Goal: Task Accomplishment & Management: Use online tool/utility

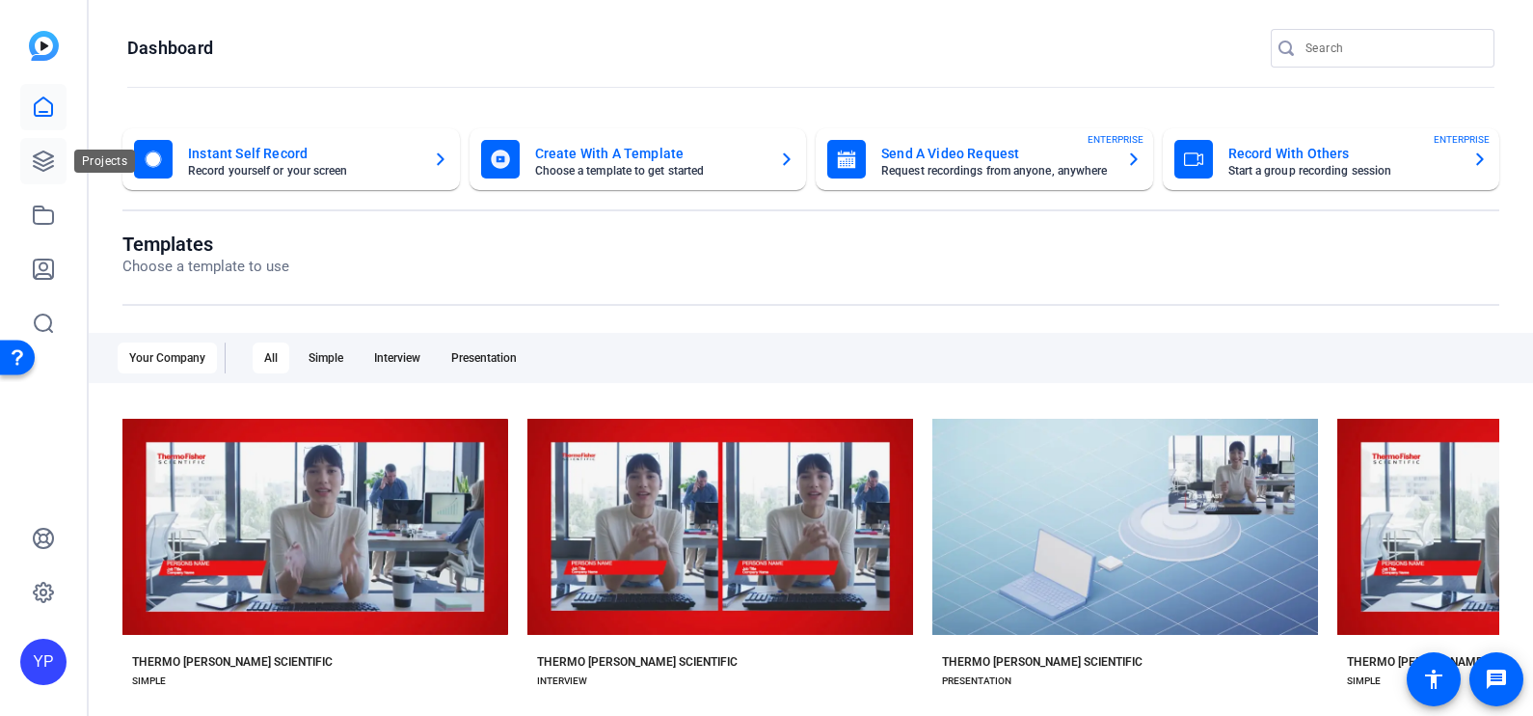
click at [45, 167] on icon at bounding box center [43, 160] width 23 height 23
click at [45, 215] on icon at bounding box center [43, 214] width 23 height 23
click at [43, 267] on icon at bounding box center [43, 269] width 23 height 23
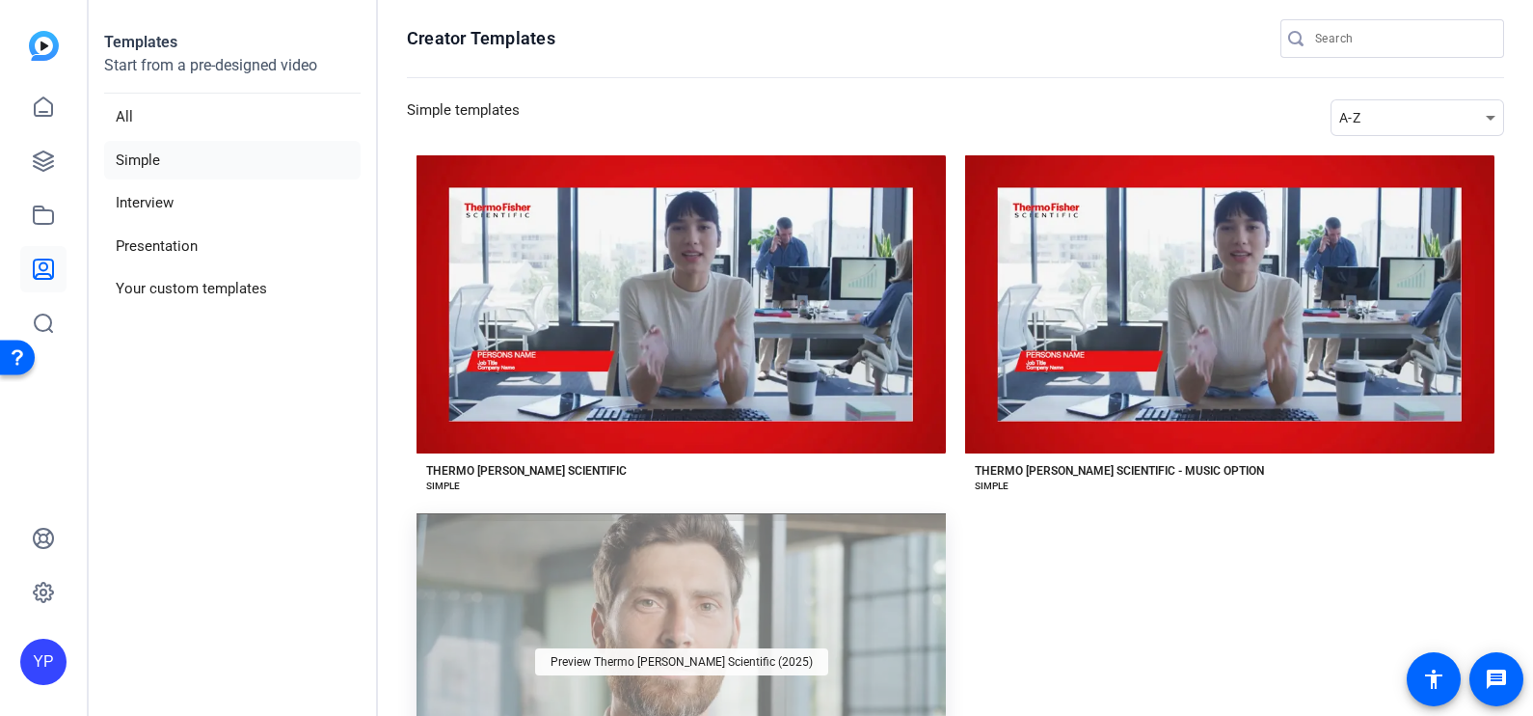
click at [728, 657] on span "Preview Thermo [PERSON_NAME] Scientific (2025)" at bounding box center [682, 662] width 262 height 12
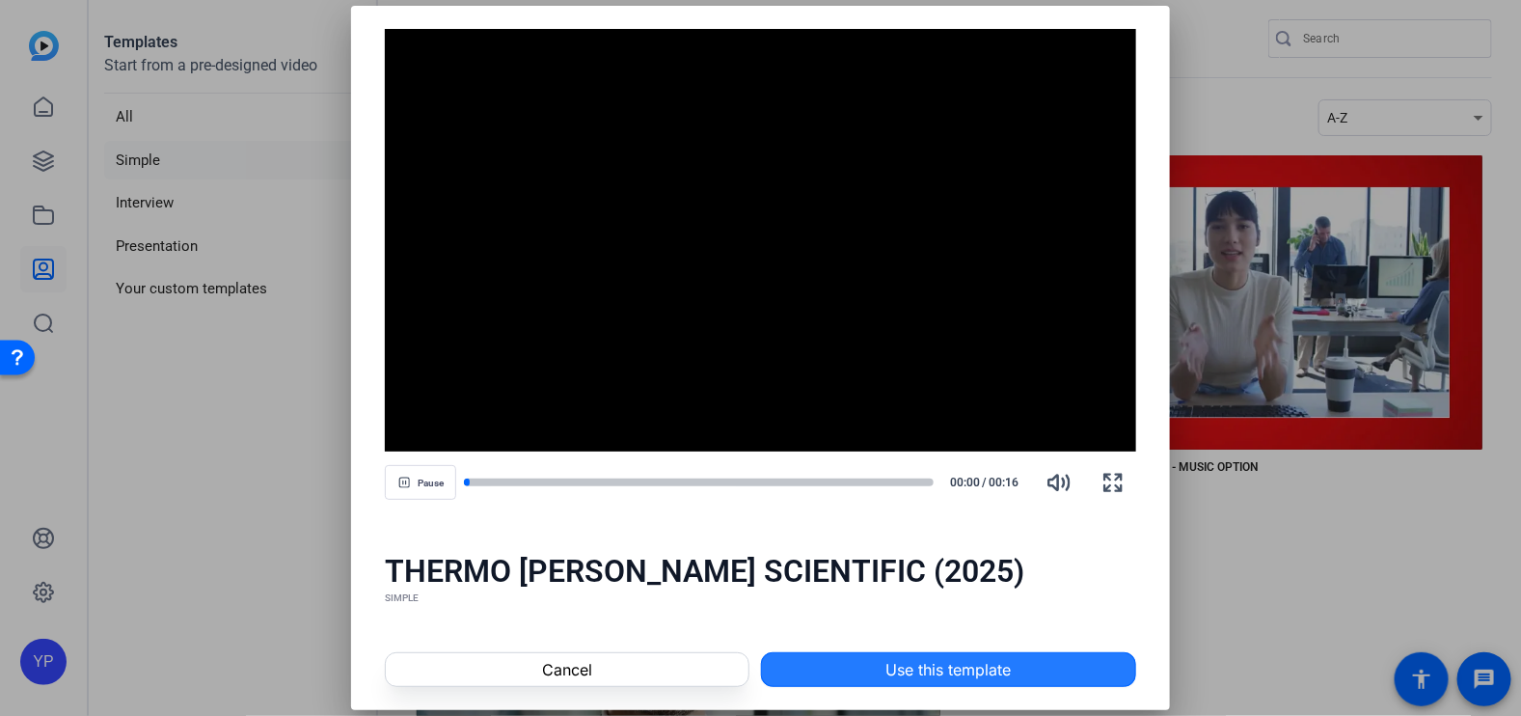
click at [815, 680] on span at bounding box center [948, 669] width 373 height 46
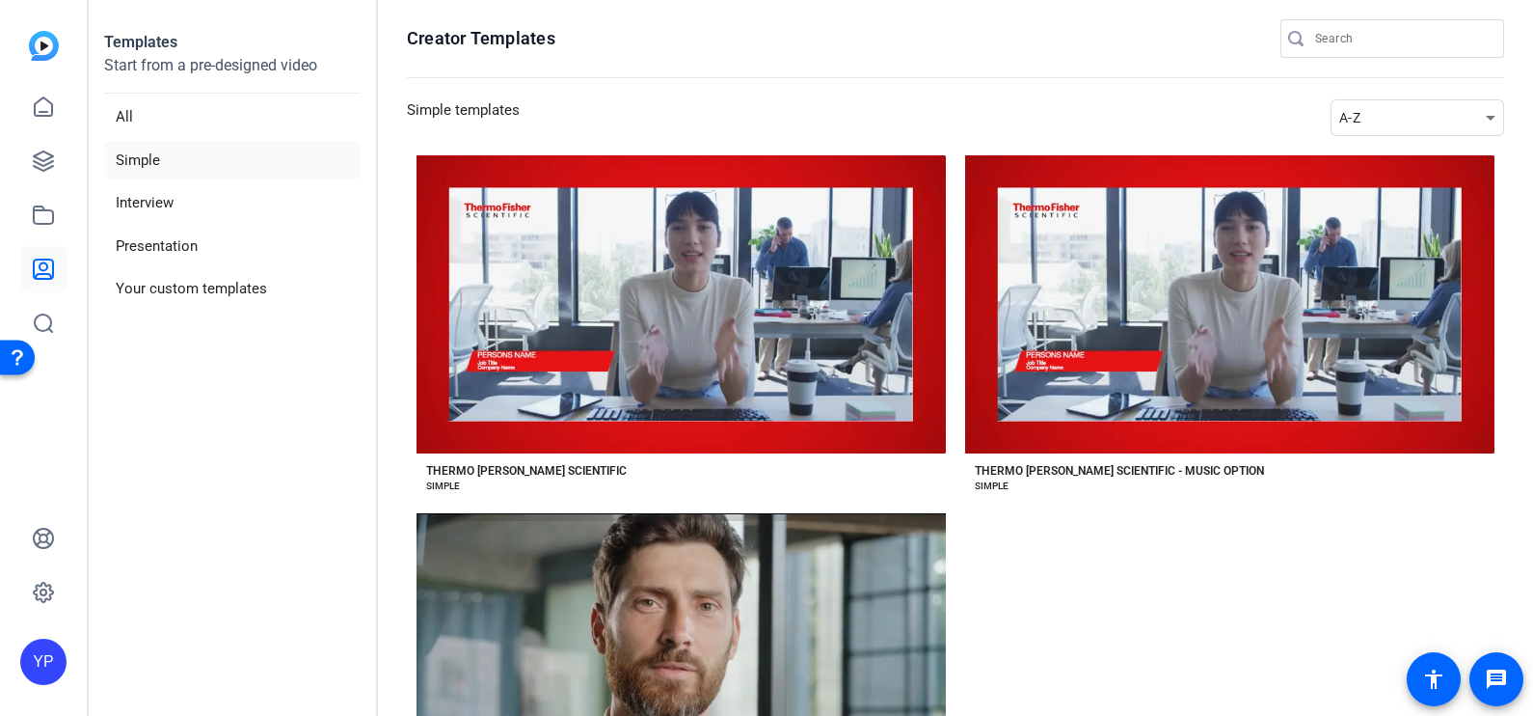
scroll to position [87, 0]
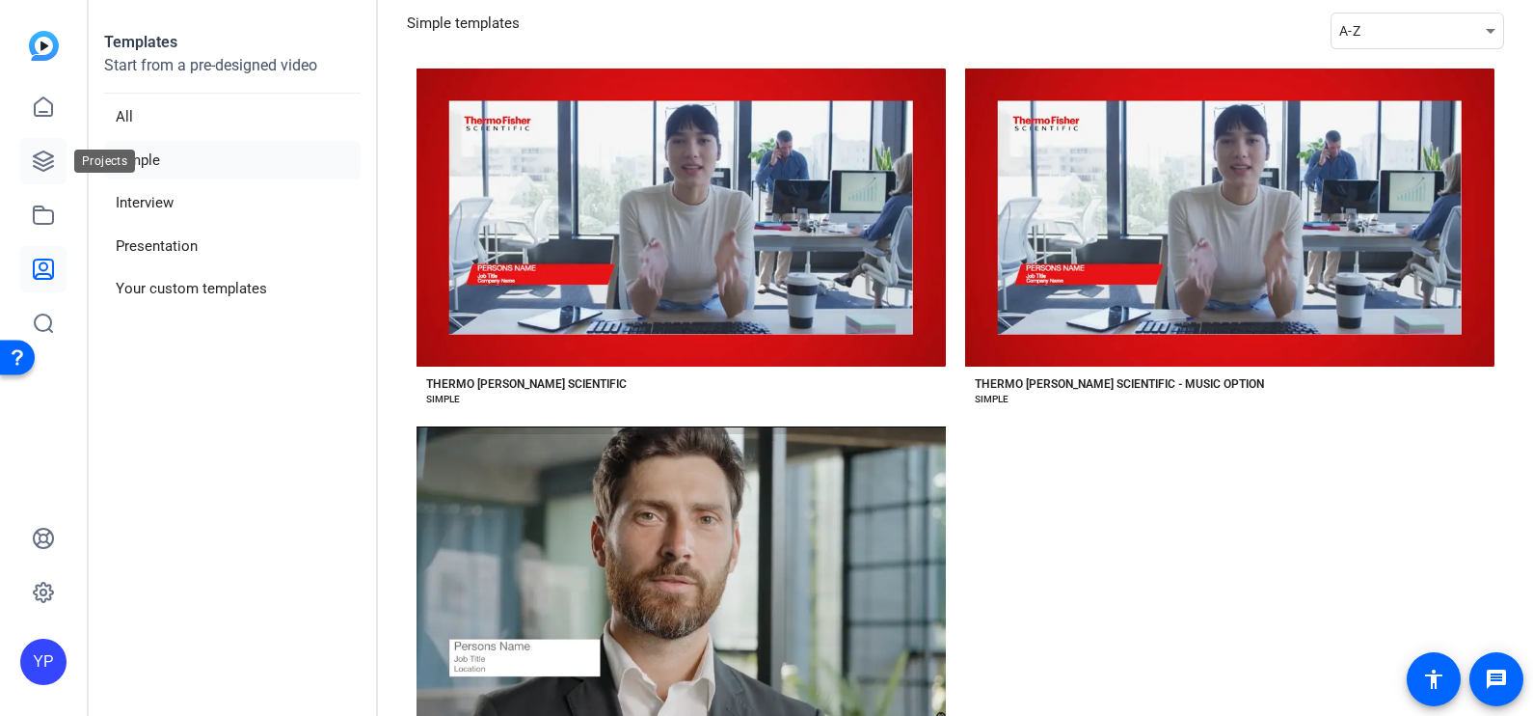
click at [39, 158] on icon at bounding box center [43, 160] width 19 height 19
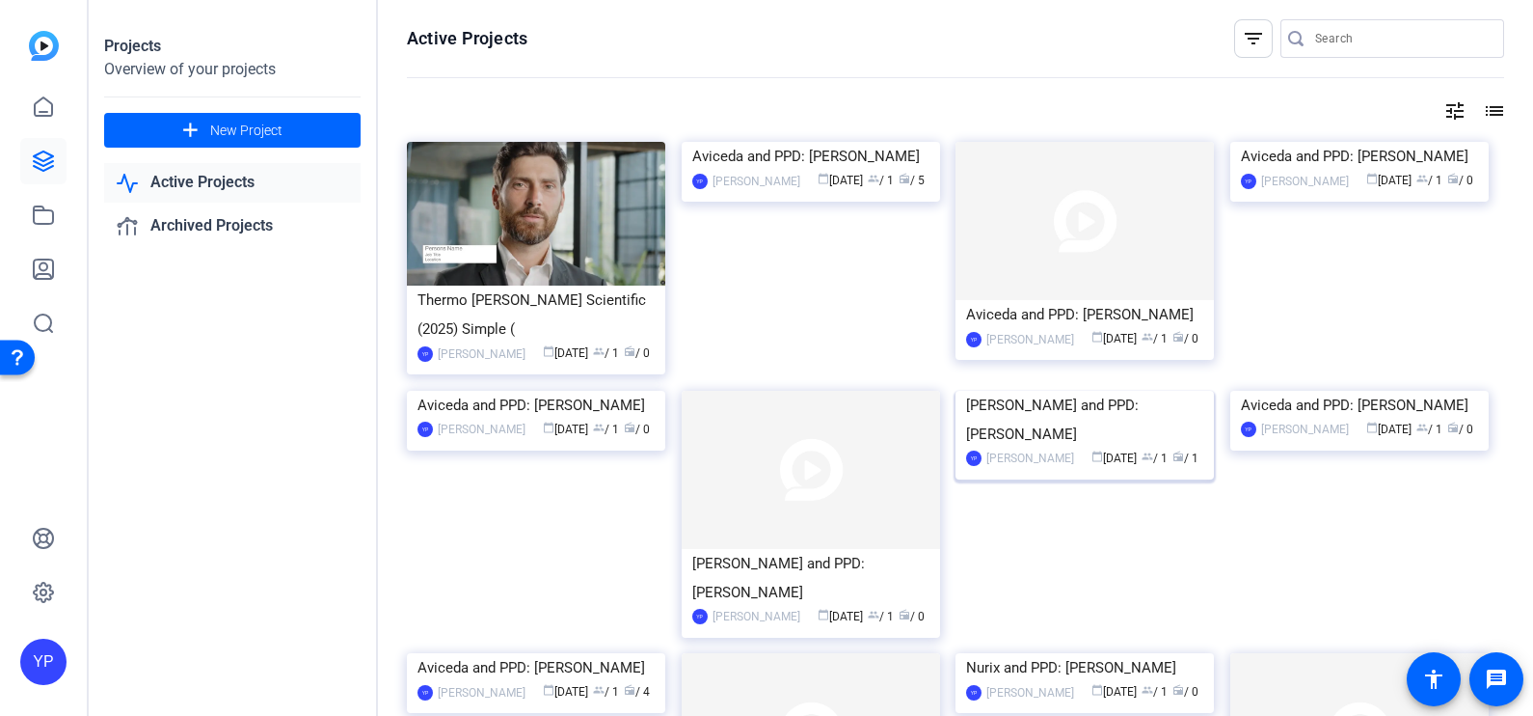
click at [1117, 391] on img at bounding box center [1085, 391] width 258 height 0
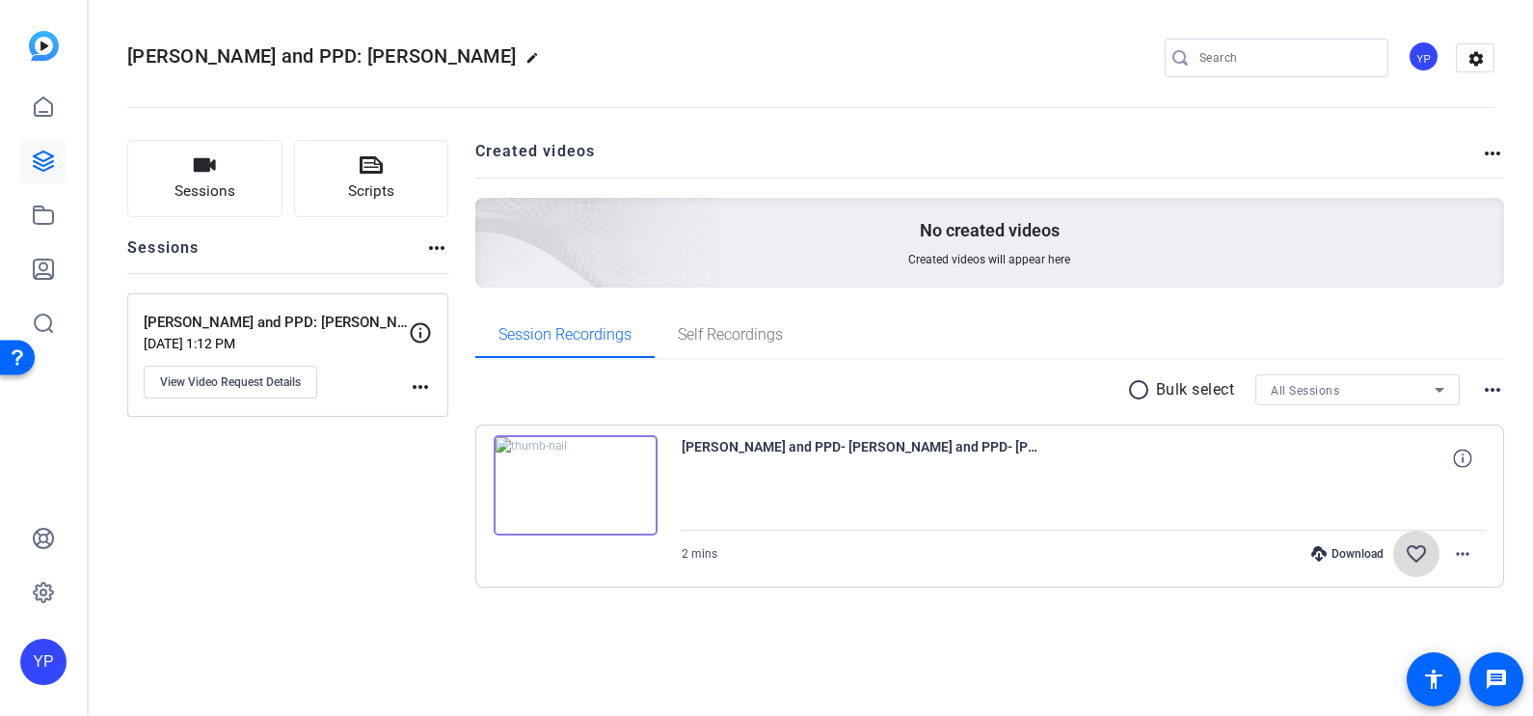
click at [1408, 556] on mat-icon "favorite_border" at bounding box center [1416, 553] width 23 height 23
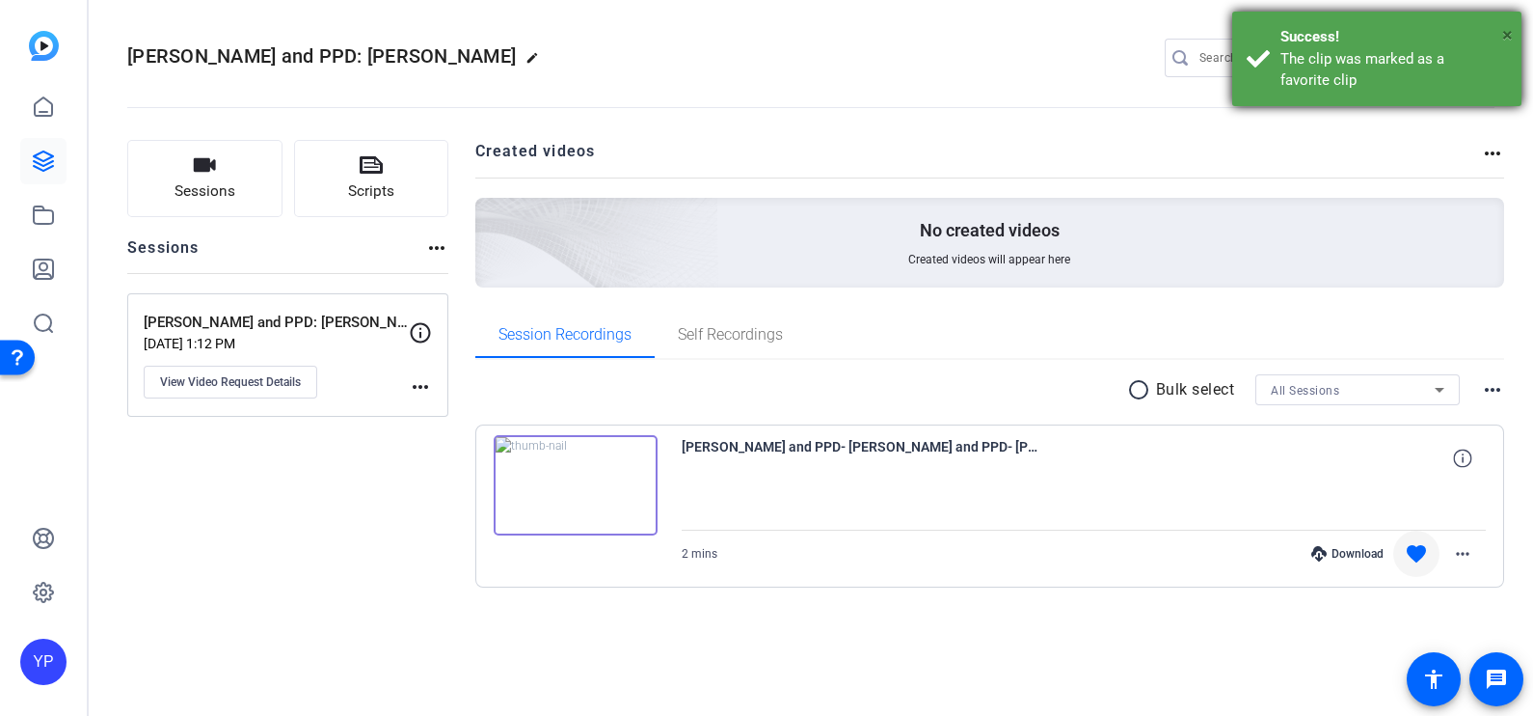
click at [1507, 23] on span "×" at bounding box center [1508, 34] width 11 height 23
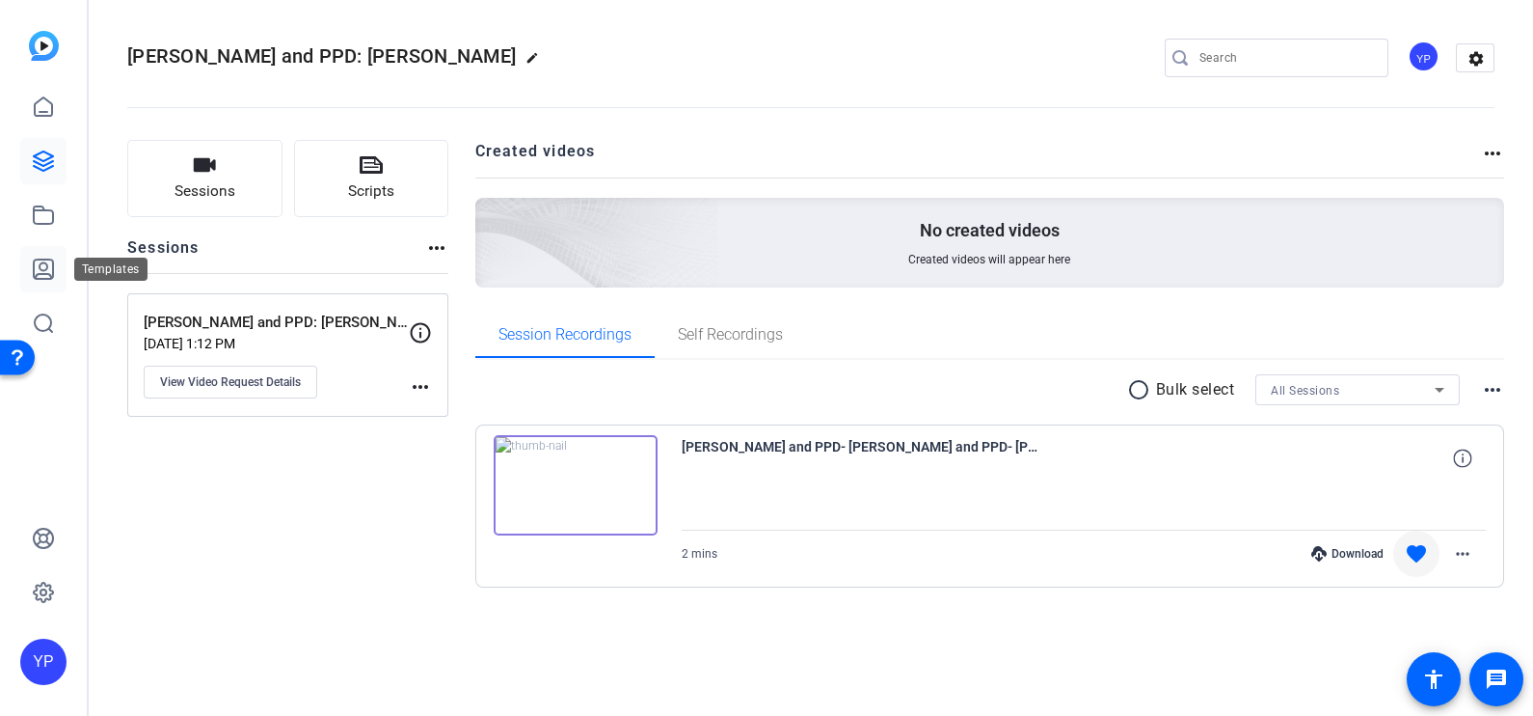
click at [44, 276] on icon at bounding box center [43, 269] width 23 height 23
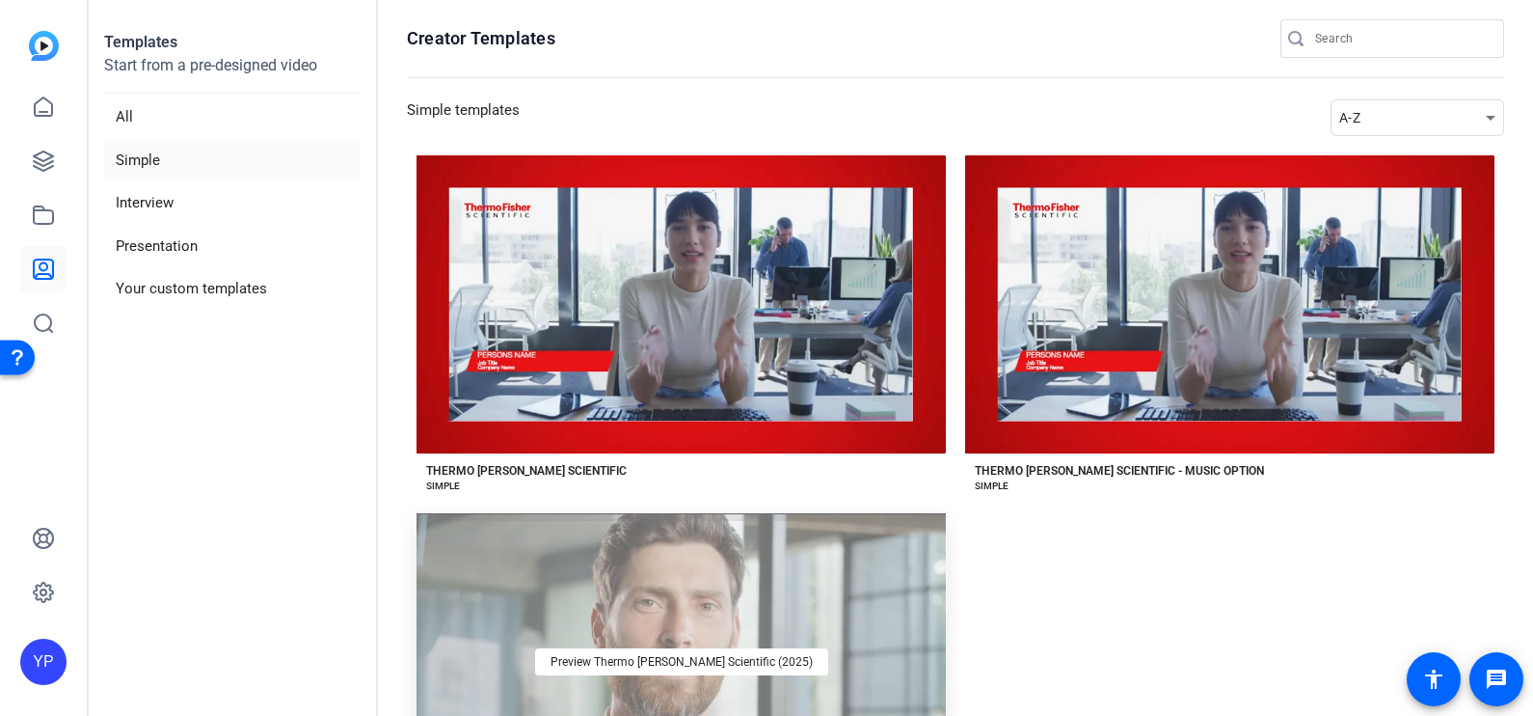
click at [706, 622] on div "Preview Thermo [PERSON_NAME] Scientific (2025)" at bounding box center [681, 662] width 529 height 298
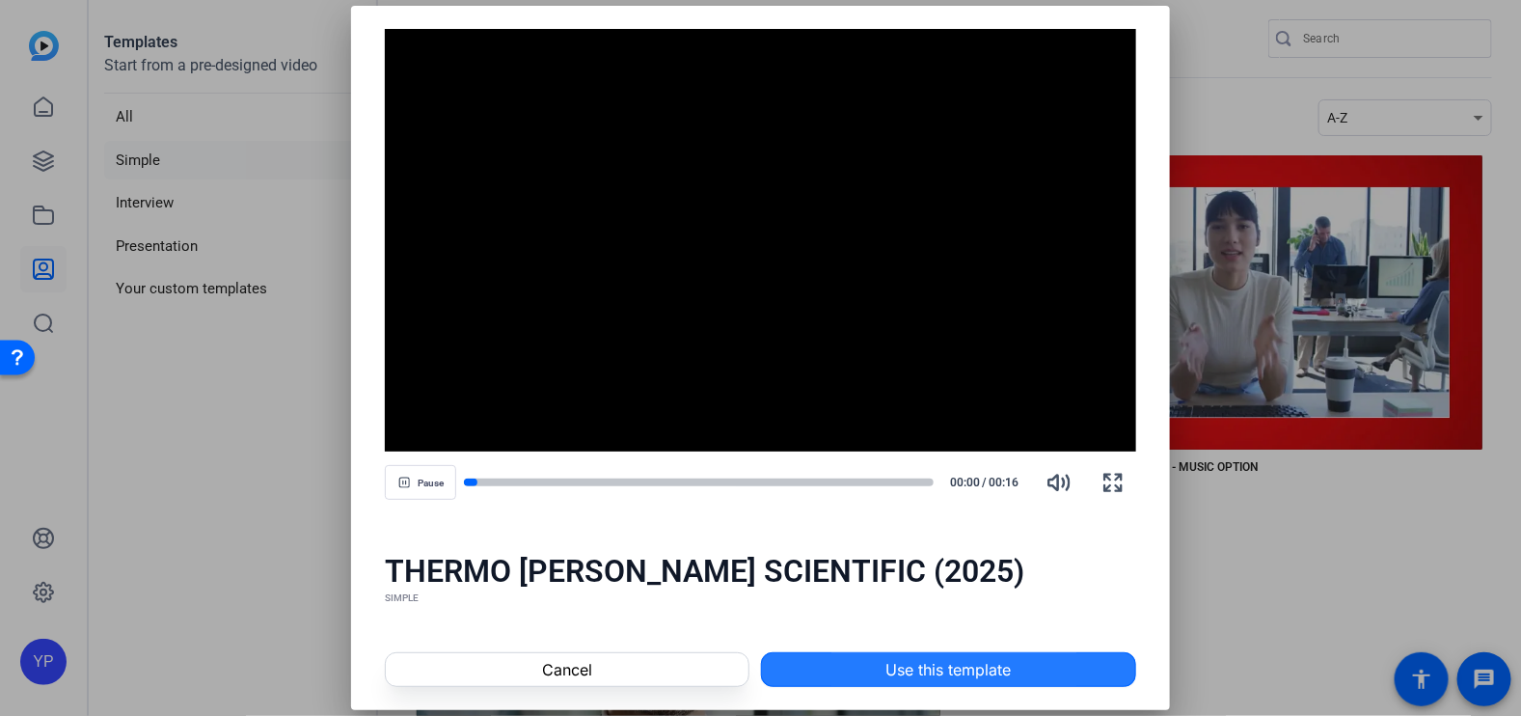
click at [861, 652] on span at bounding box center [948, 669] width 373 height 46
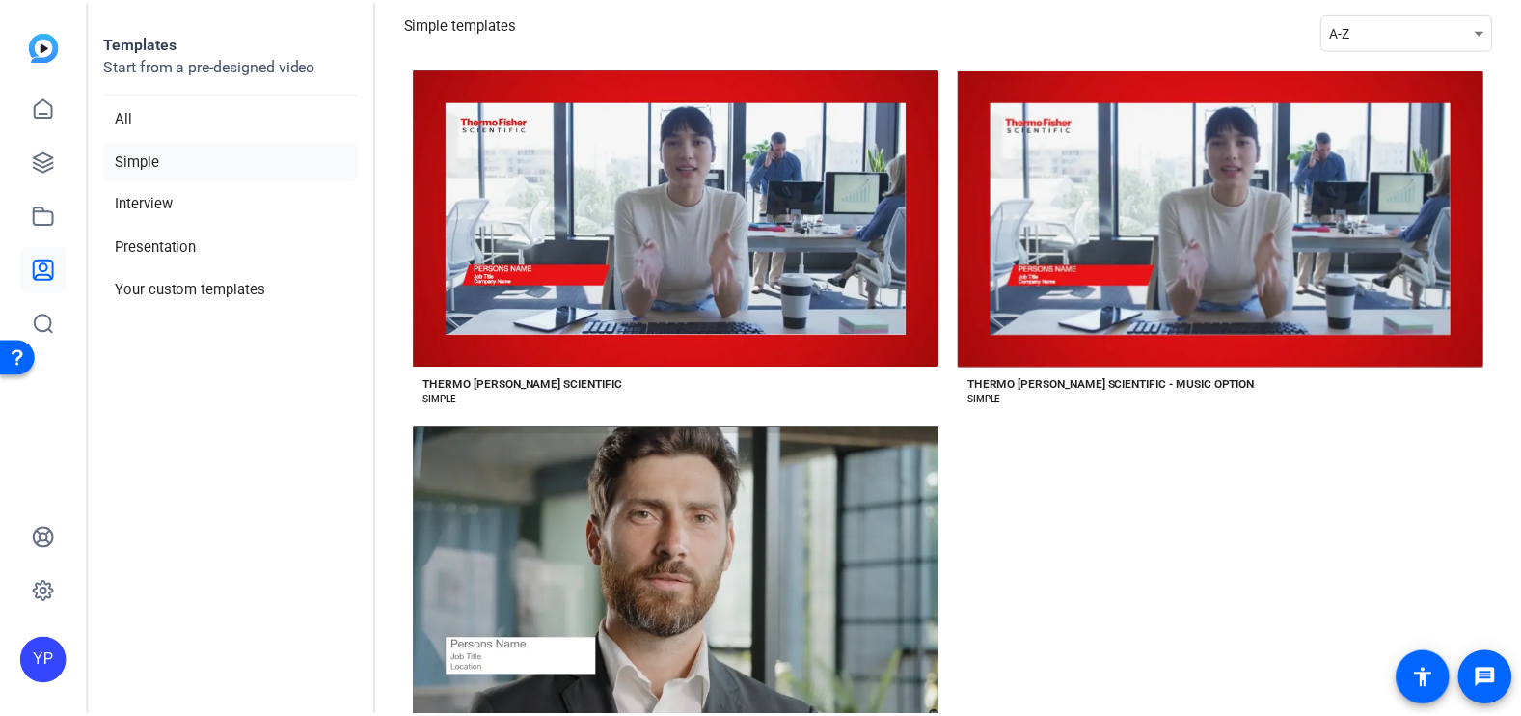
scroll to position [180, 0]
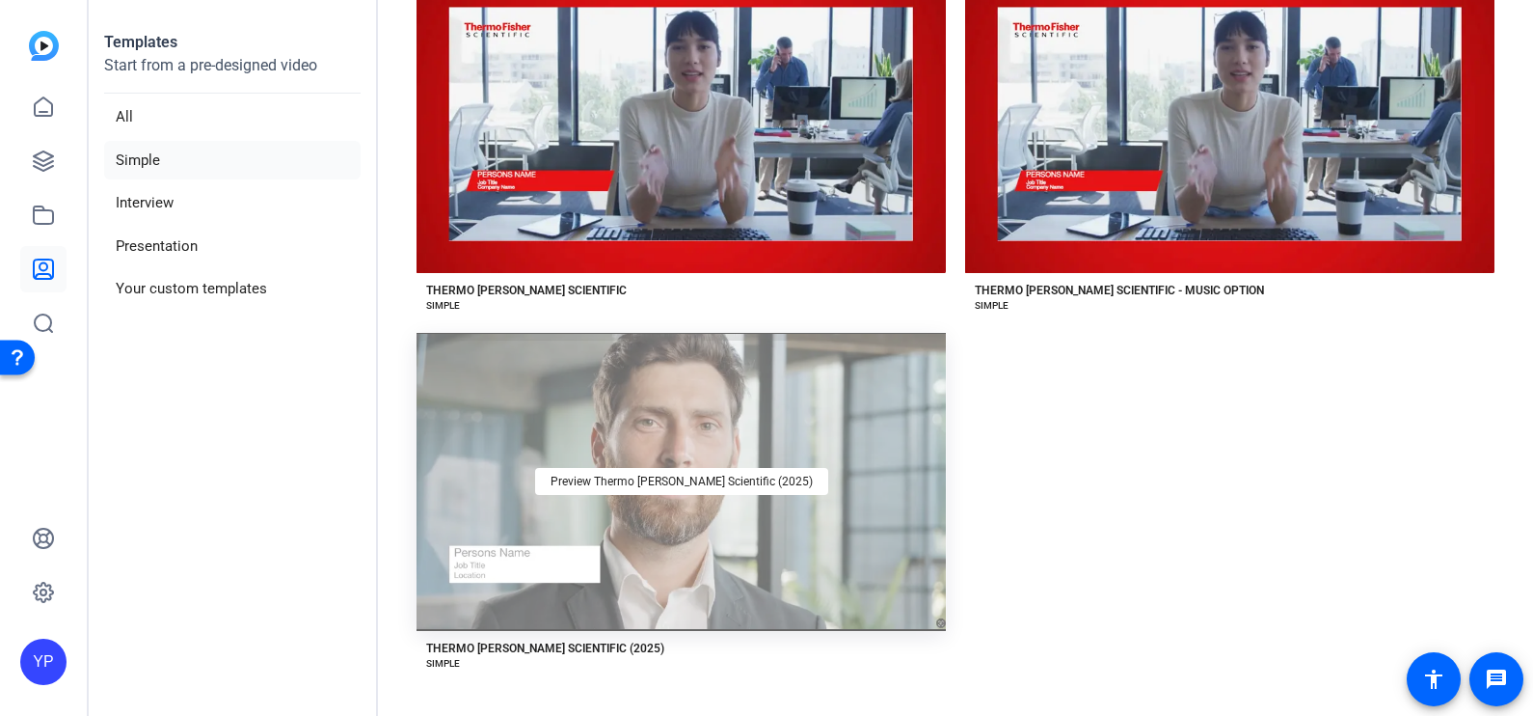
click at [832, 559] on div "Preview Thermo [PERSON_NAME] Scientific (2025)" at bounding box center [681, 482] width 529 height 298
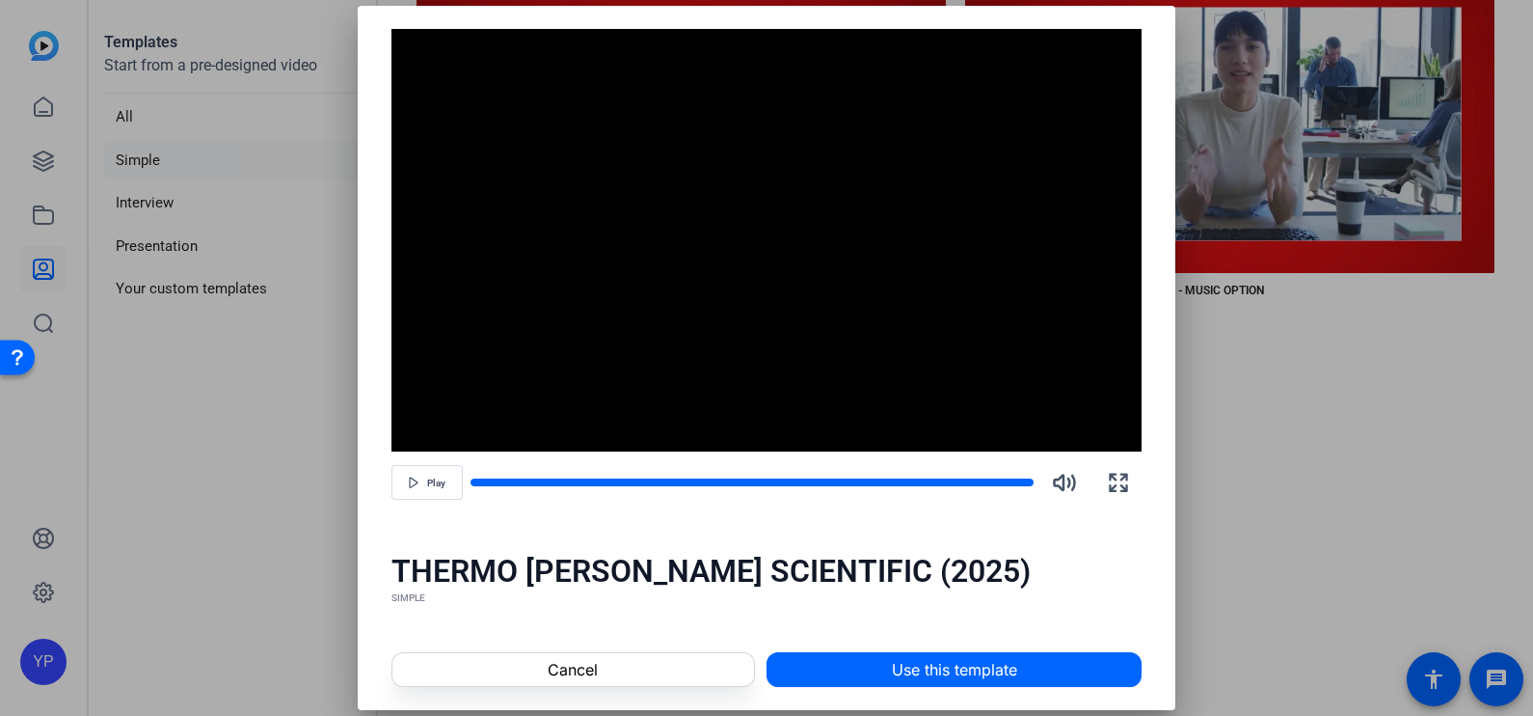
scroll to position [174, 0]
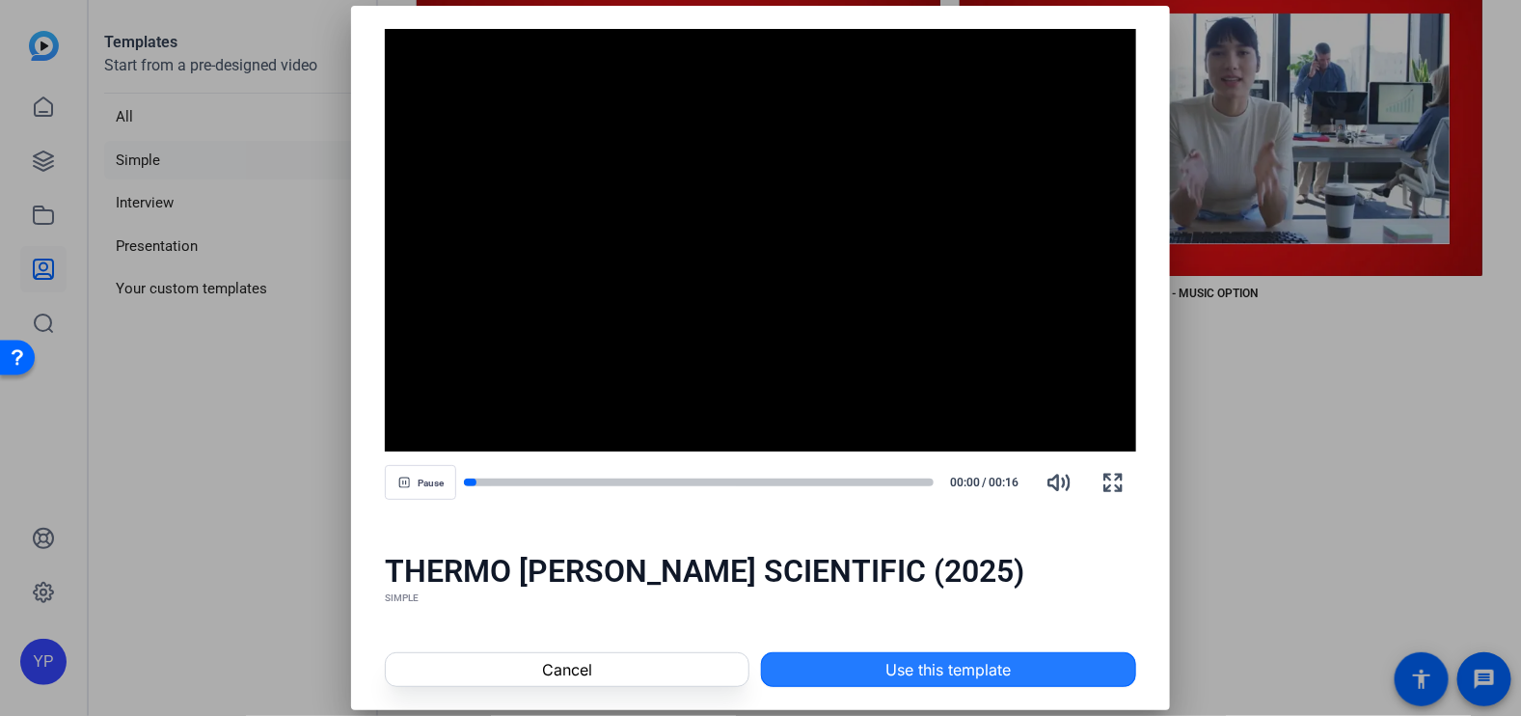
click at [948, 664] on span "Use this template" at bounding box center [947, 669] width 125 height 23
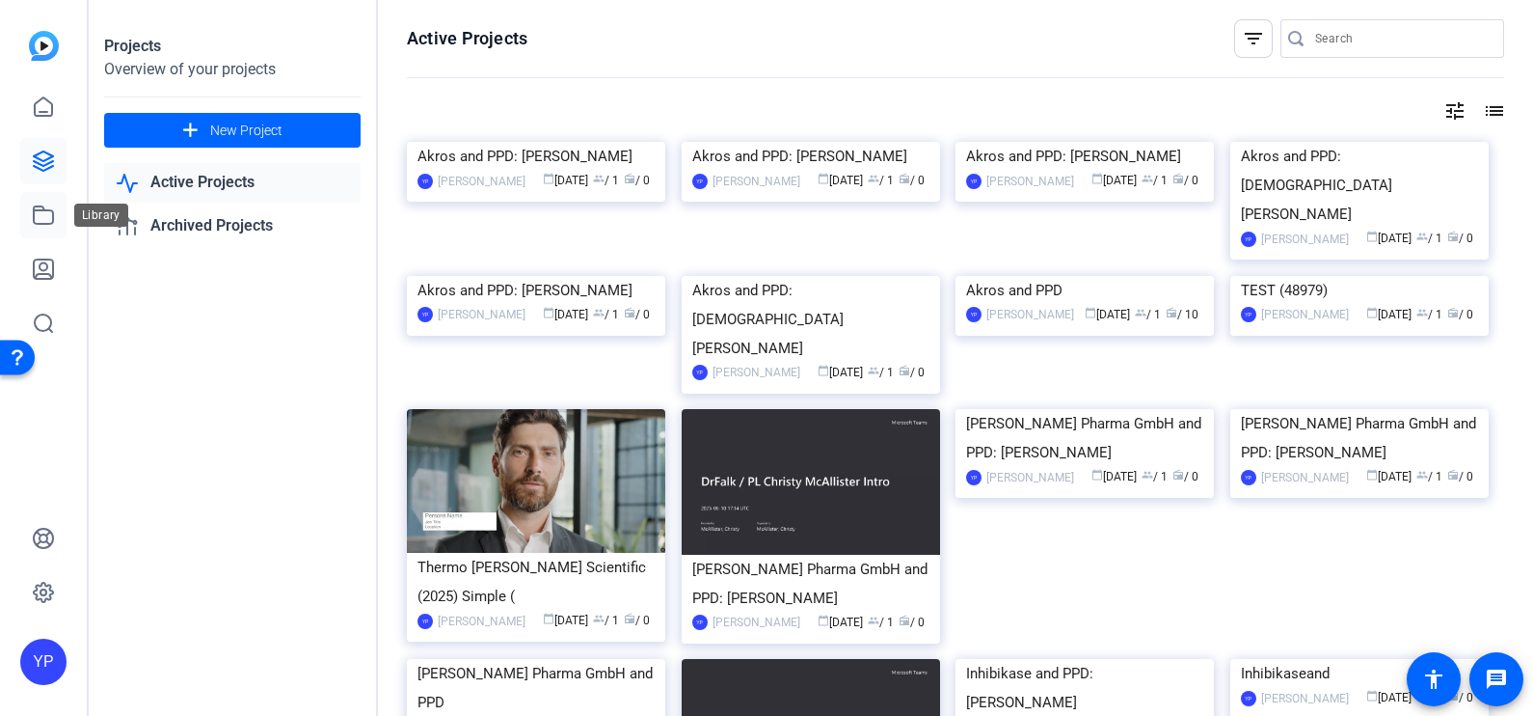
click at [48, 217] on icon at bounding box center [43, 214] width 23 height 23
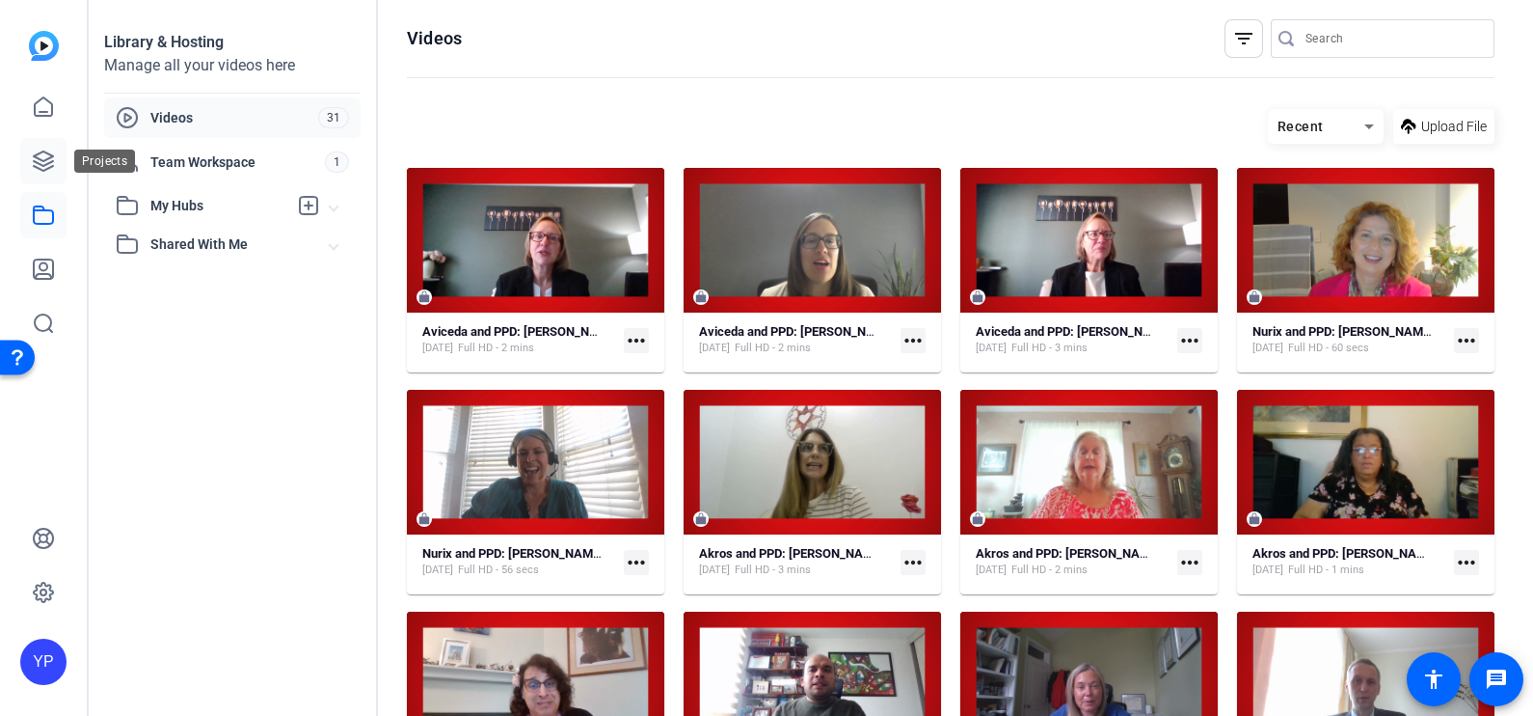
click at [40, 152] on icon at bounding box center [43, 160] width 19 height 19
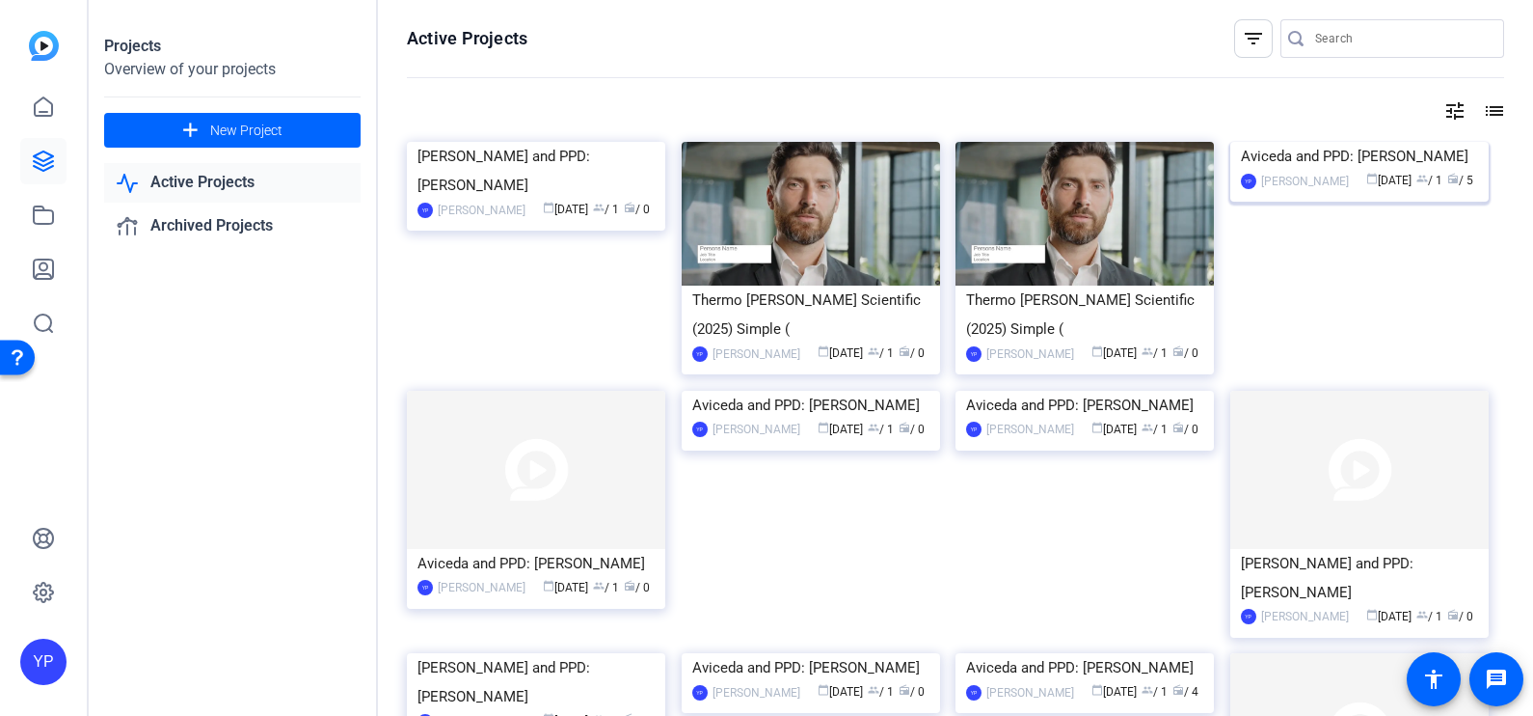
click at [1315, 142] on img at bounding box center [1360, 142] width 258 height 0
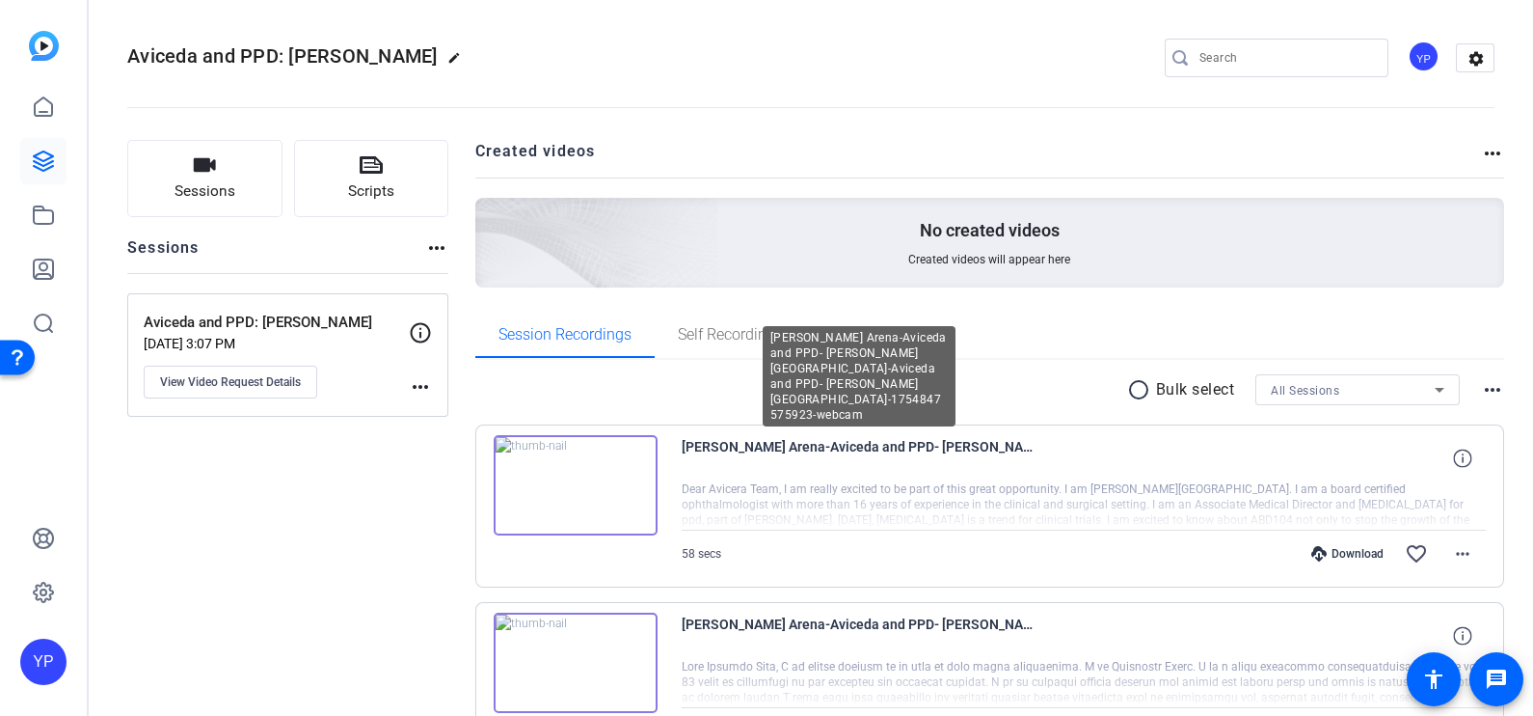
click at [908, 438] on span "[PERSON_NAME] Arena-Aviceda and PPD- [PERSON_NAME][GEOGRAPHIC_DATA]-Aviceda and…" at bounding box center [860, 458] width 357 height 46
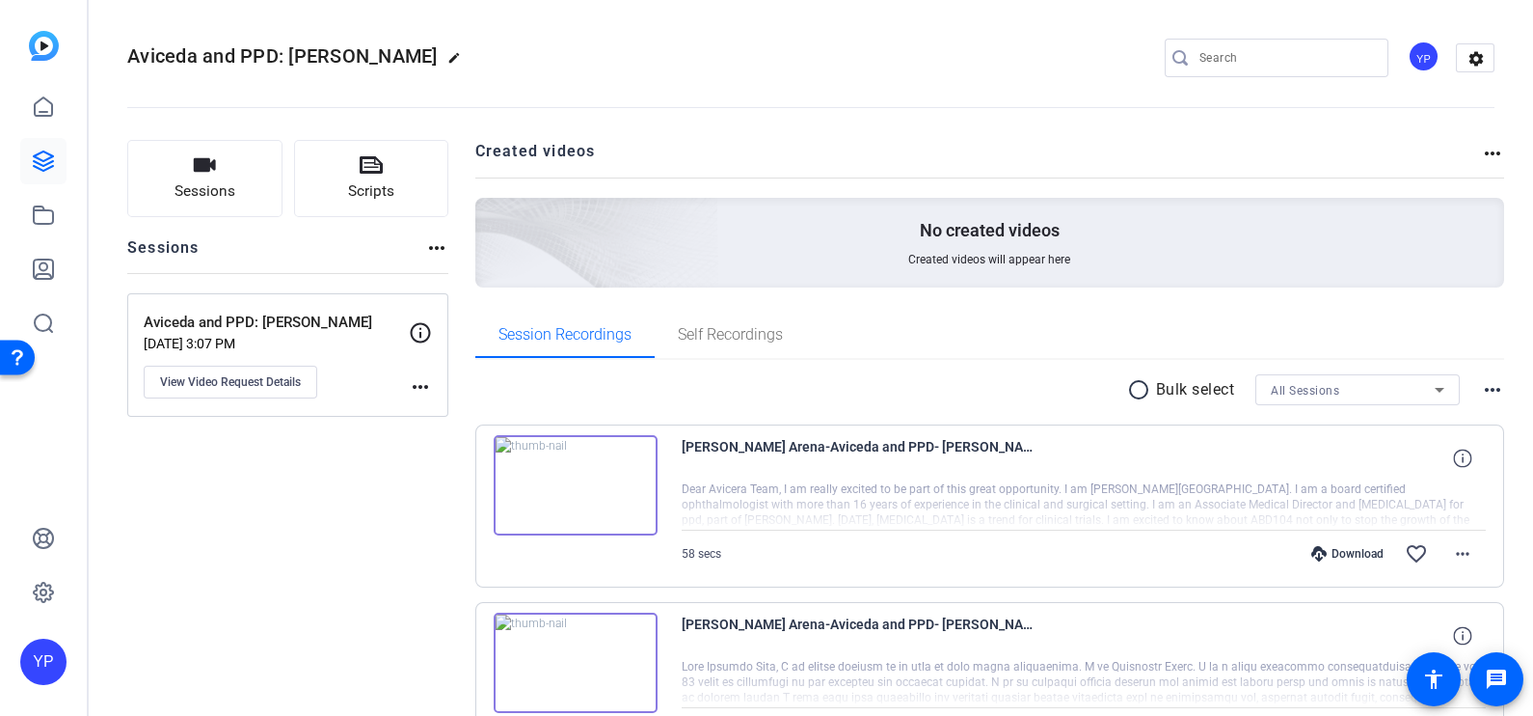
click at [579, 486] on img at bounding box center [576, 485] width 164 height 100
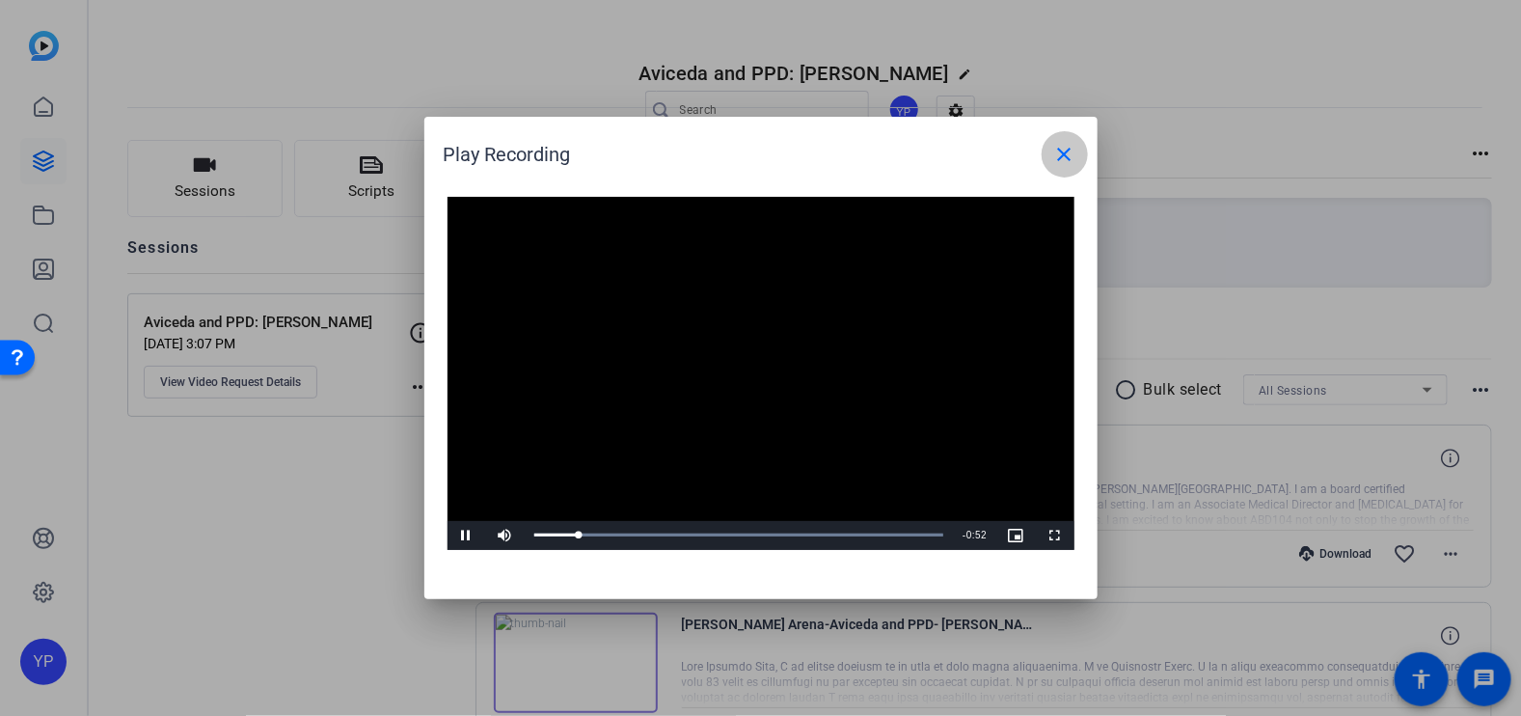
click at [1061, 144] on mat-icon "close" at bounding box center [1064, 154] width 23 height 23
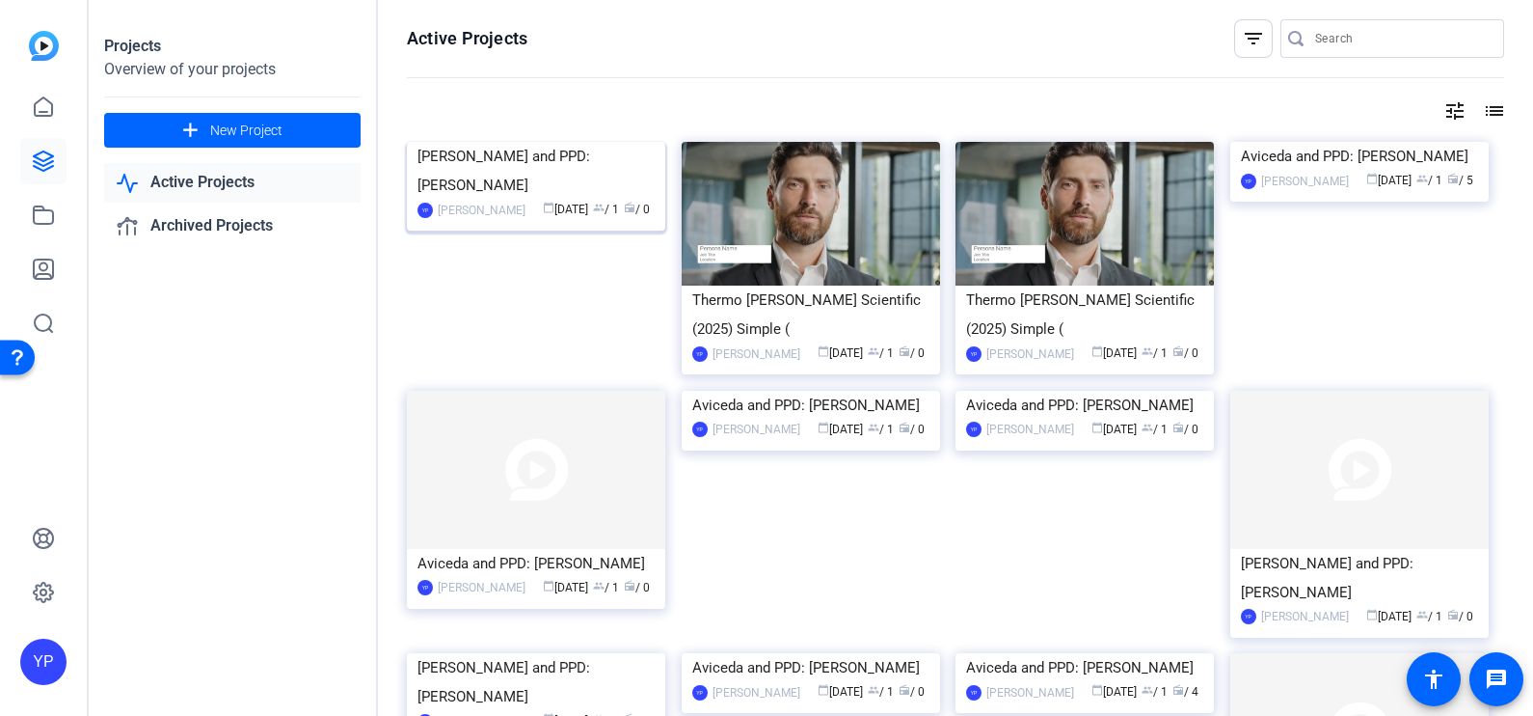
click at [559, 142] on img at bounding box center [536, 142] width 258 height 0
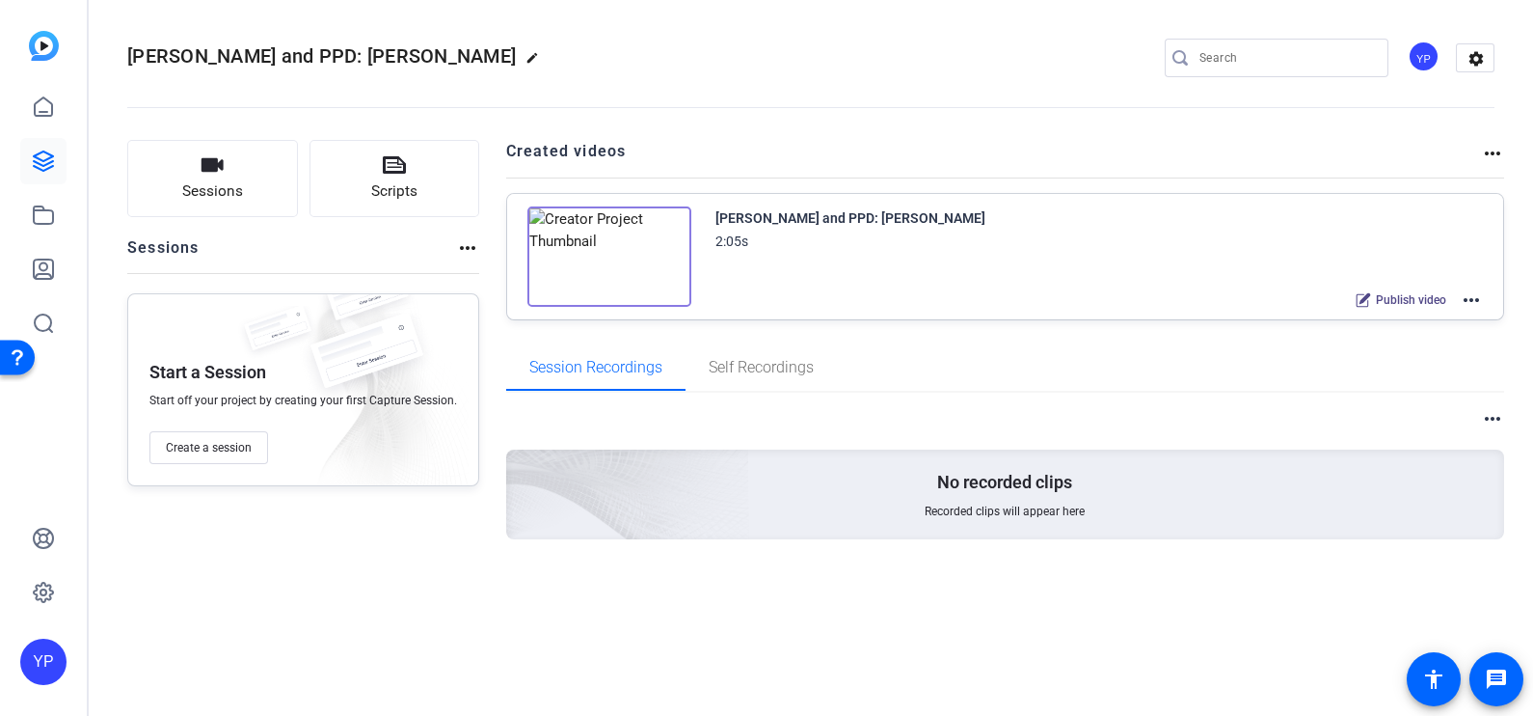
click at [606, 253] on img at bounding box center [610, 256] width 164 height 100
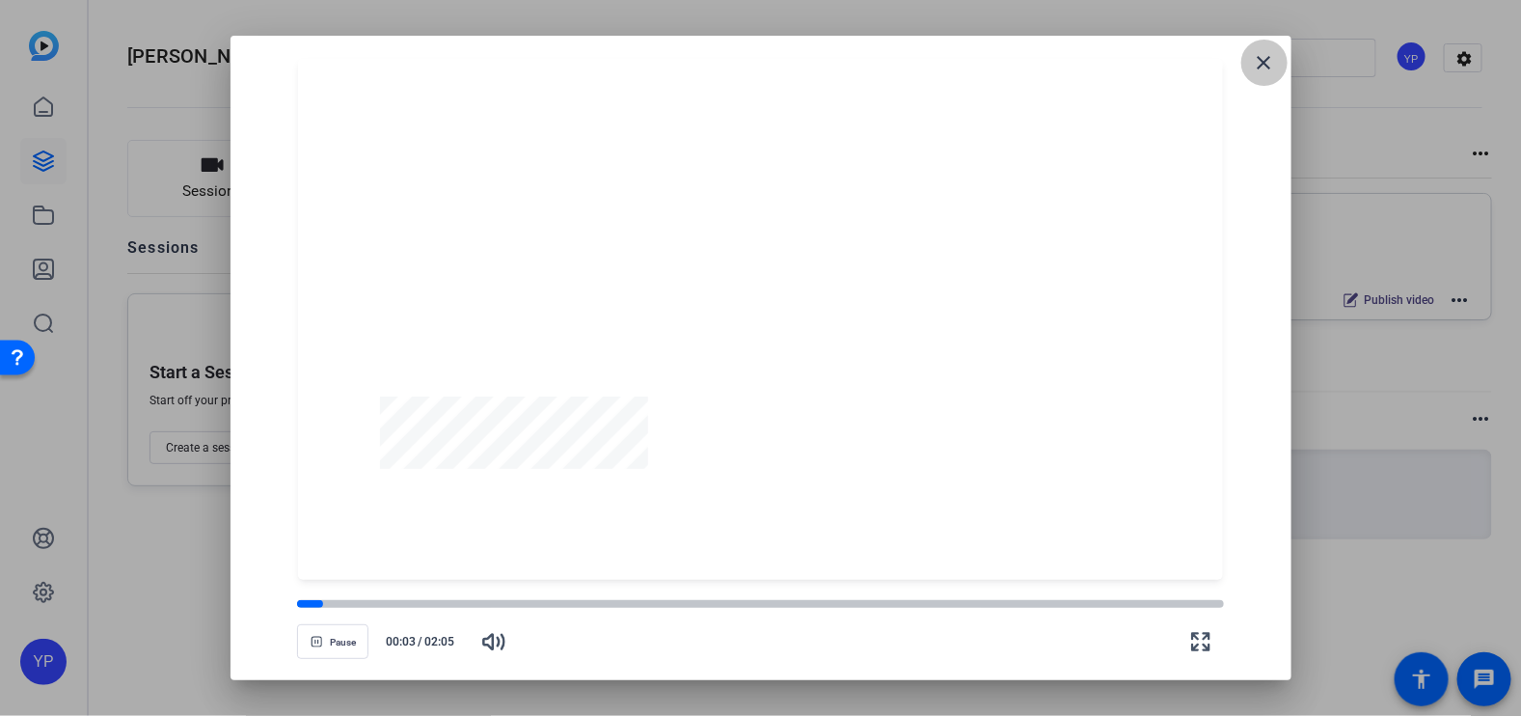
click at [1260, 72] on mat-icon "close" at bounding box center [1264, 62] width 23 height 23
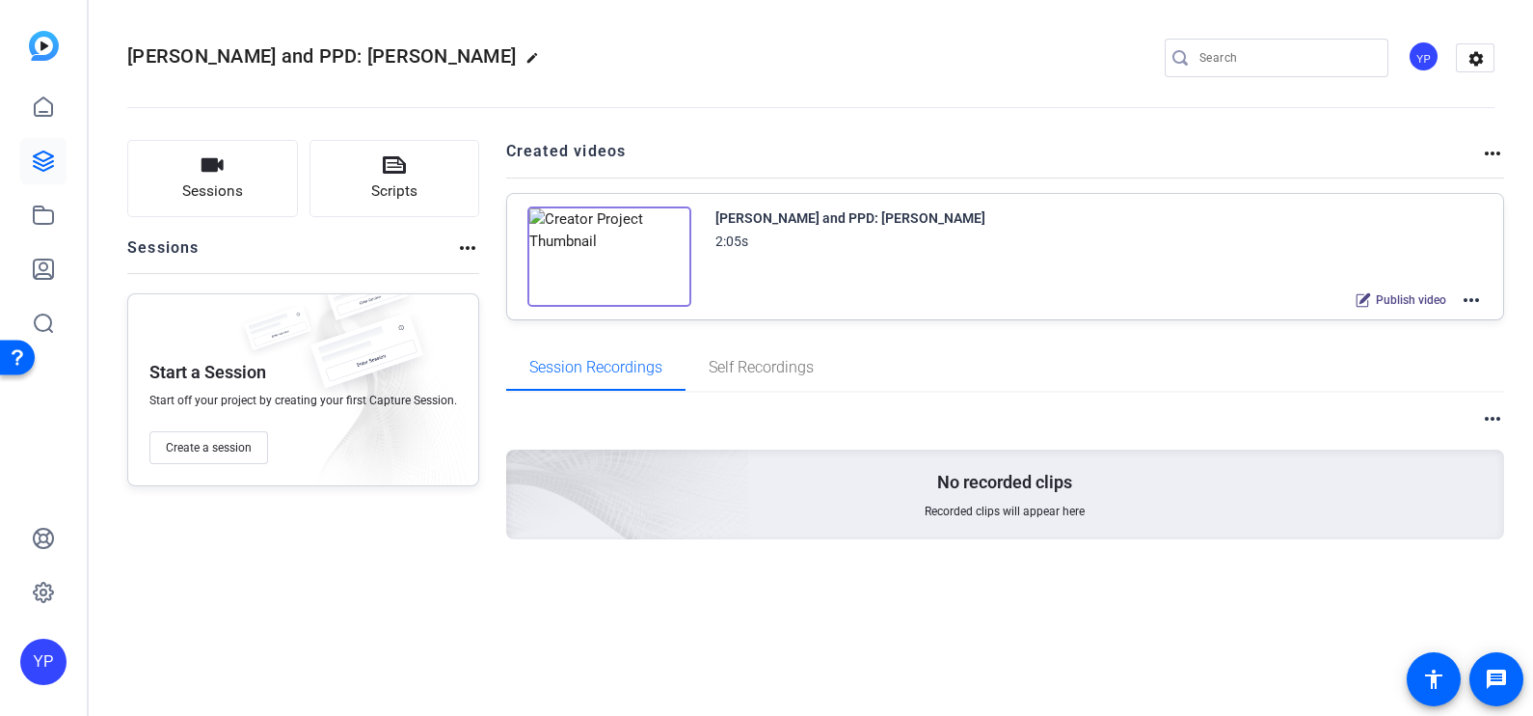
click at [745, 223] on div "[PERSON_NAME] and PPD: [PERSON_NAME]" at bounding box center [851, 217] width 270 height 23
click at [632, 250] on img at bounding box center [610, 256] width 164 height 100
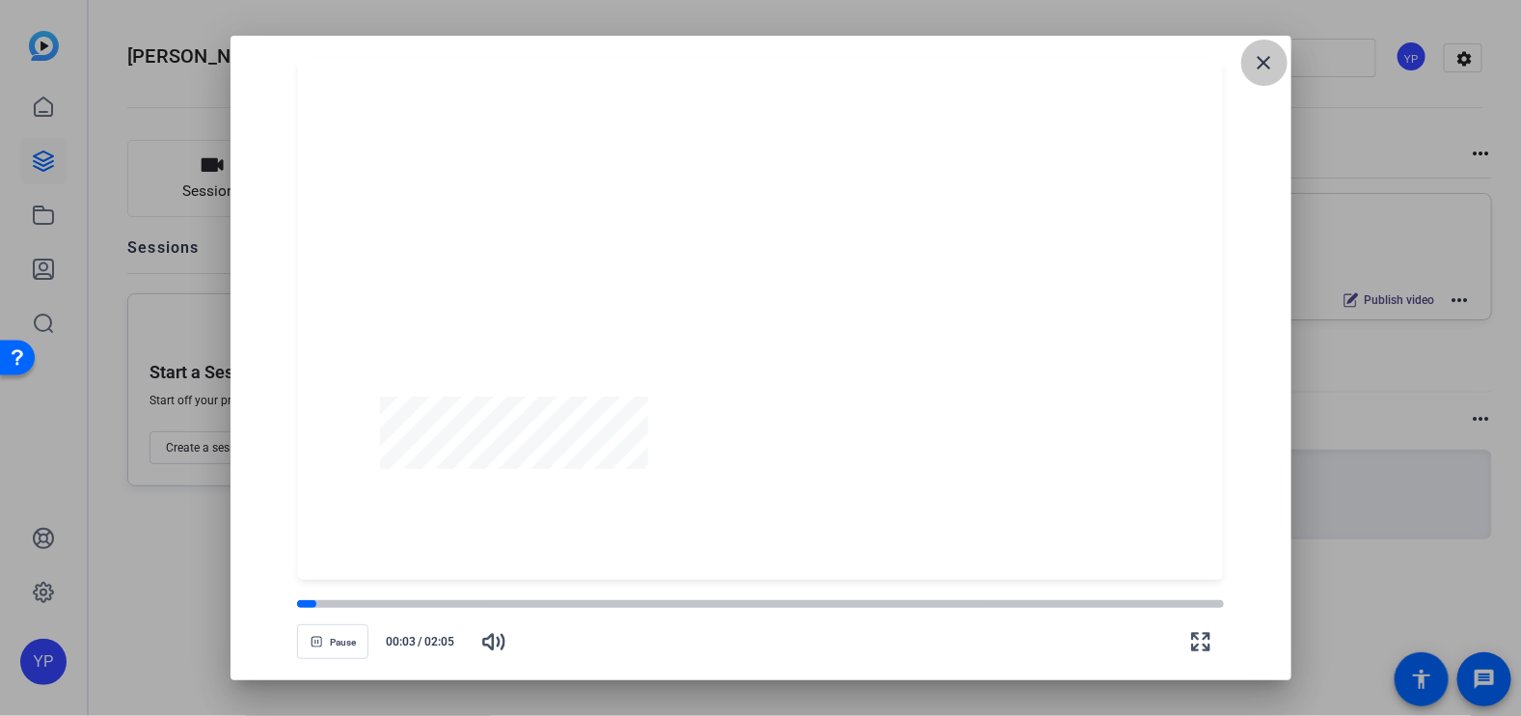
click at [1262, 67] on mat-icon "close" at bounding box center [1264, 62] width 23 height 23
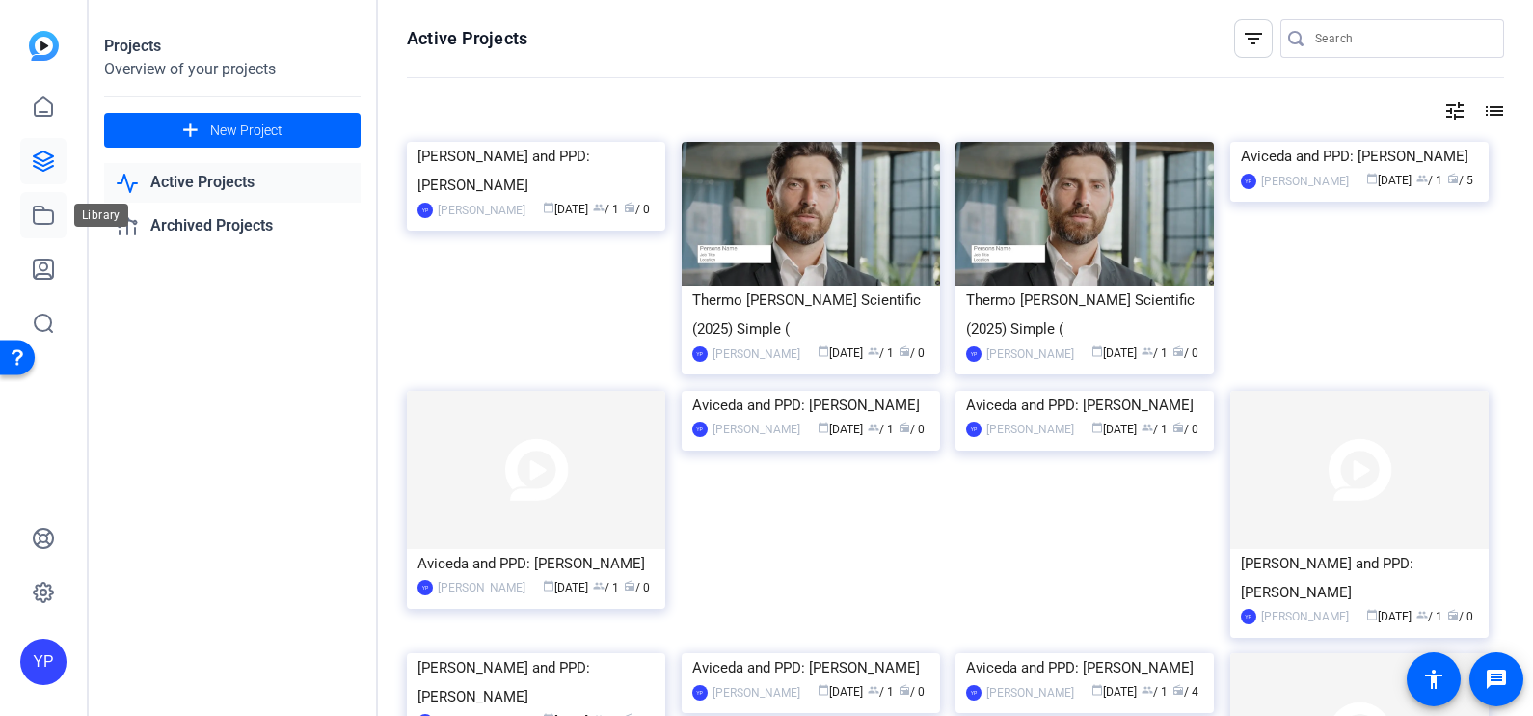
click at [53, 232] on link at bounding box center [43, 215] width 46 height 46
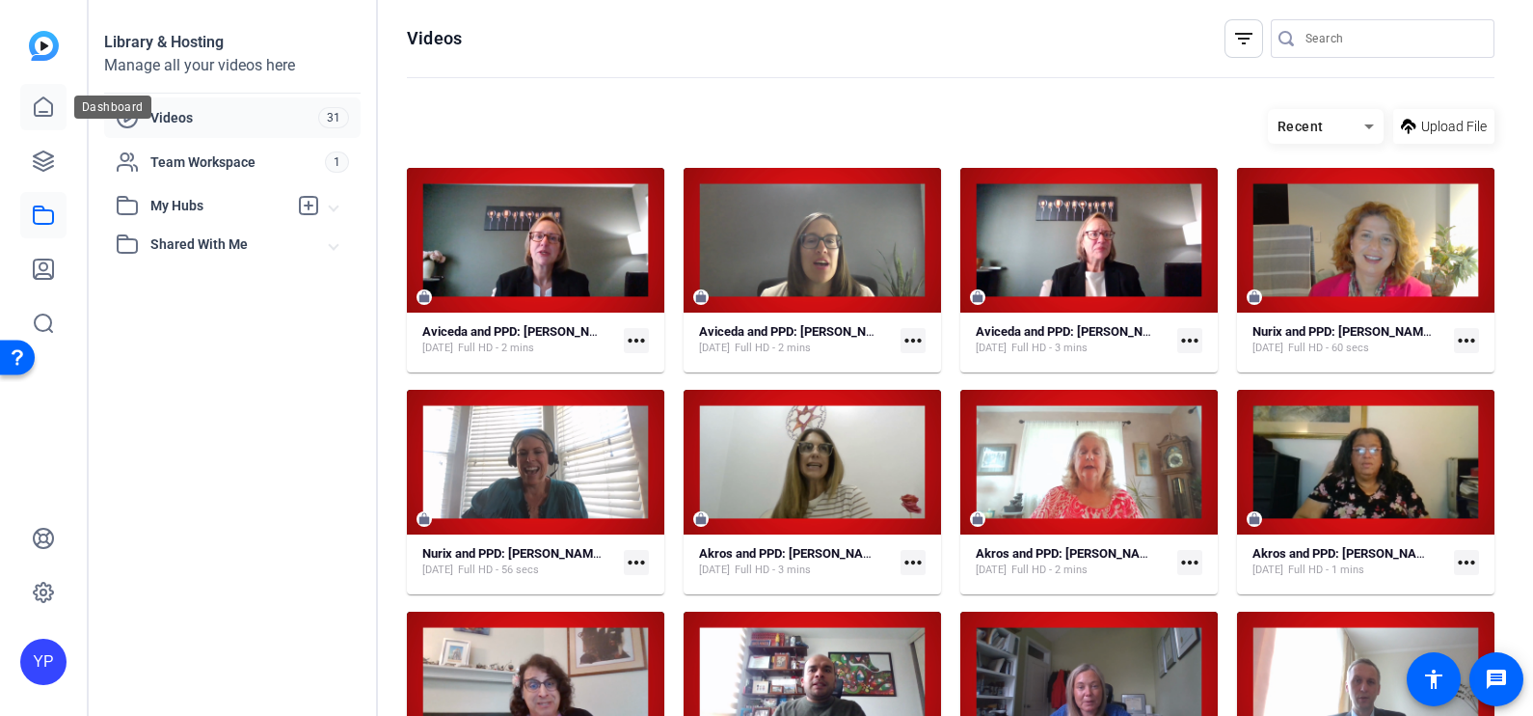
click at [34, 98] on icon at bounding box center [43, 106] width 23 height 23
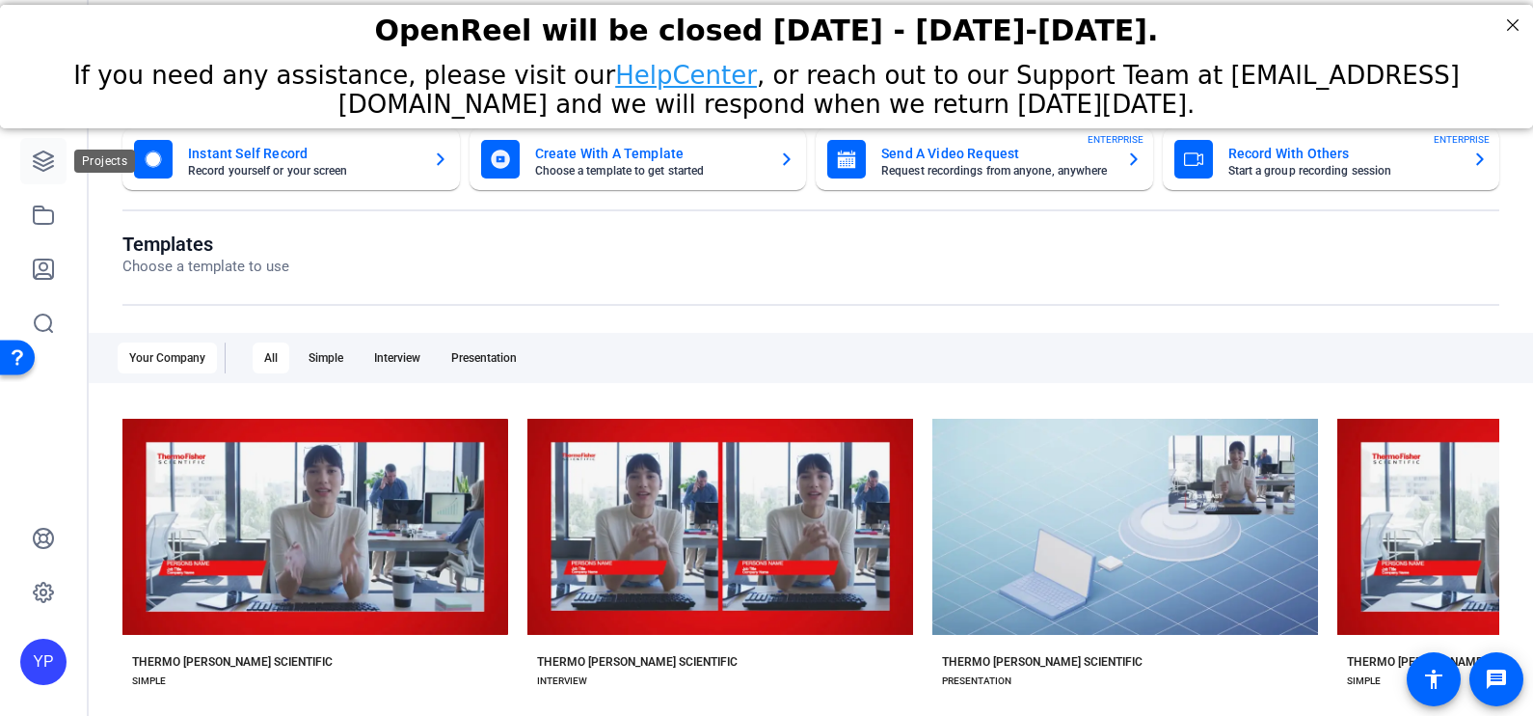
click at [44, 155] on icon at bounding box center [43, 160] width 23 height 23
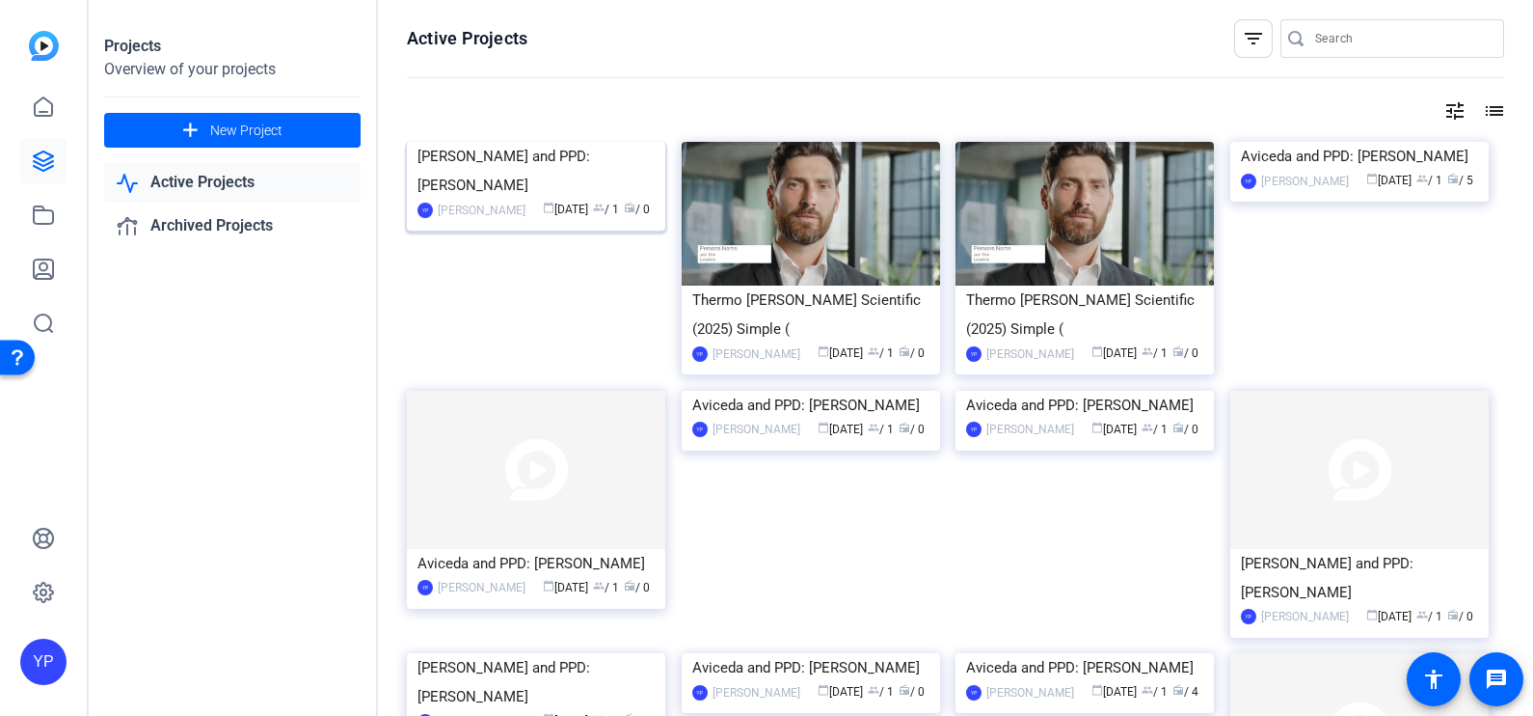
click at [559, 142] on img at bounding box center [536, 142] width 258 height 0
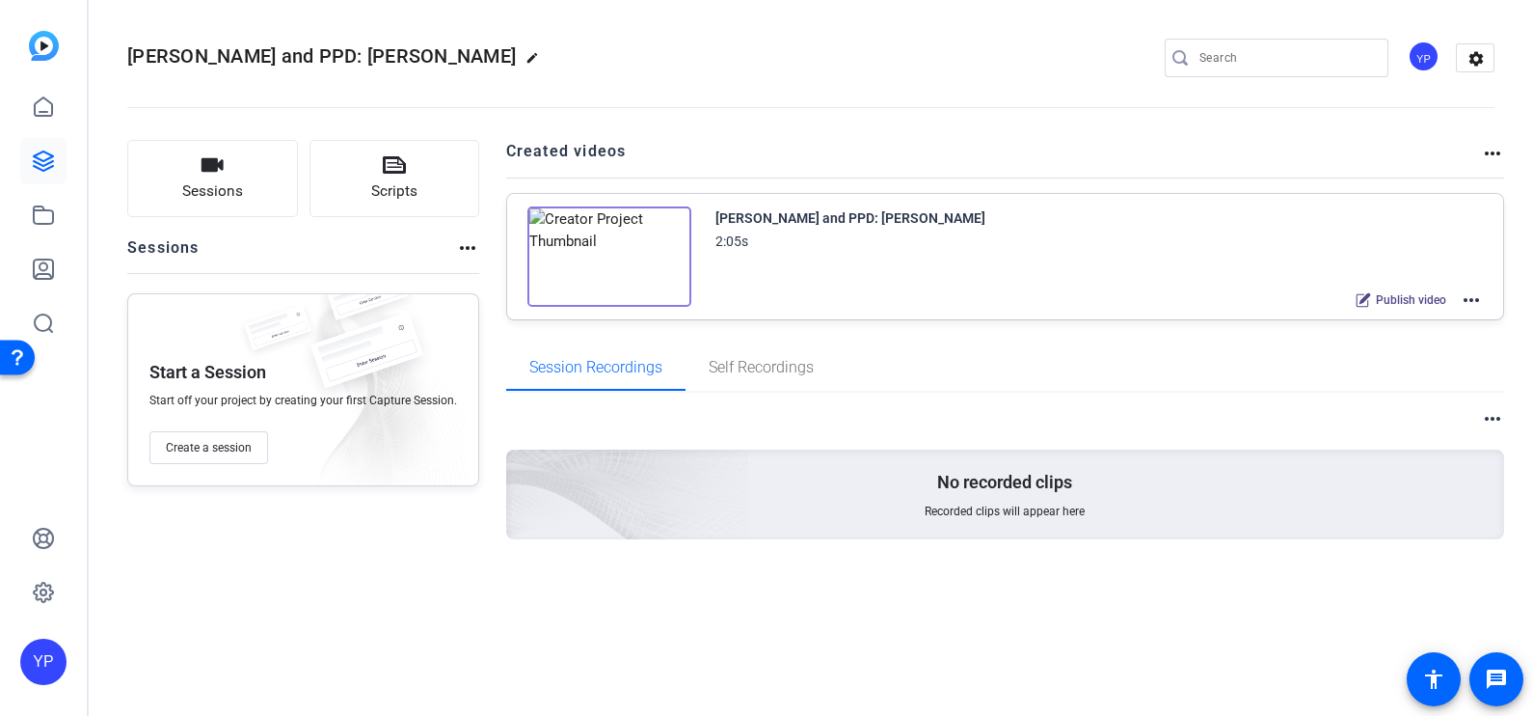
click at [599, 248] on img at bounding box center [610, 256] width 164 height 100
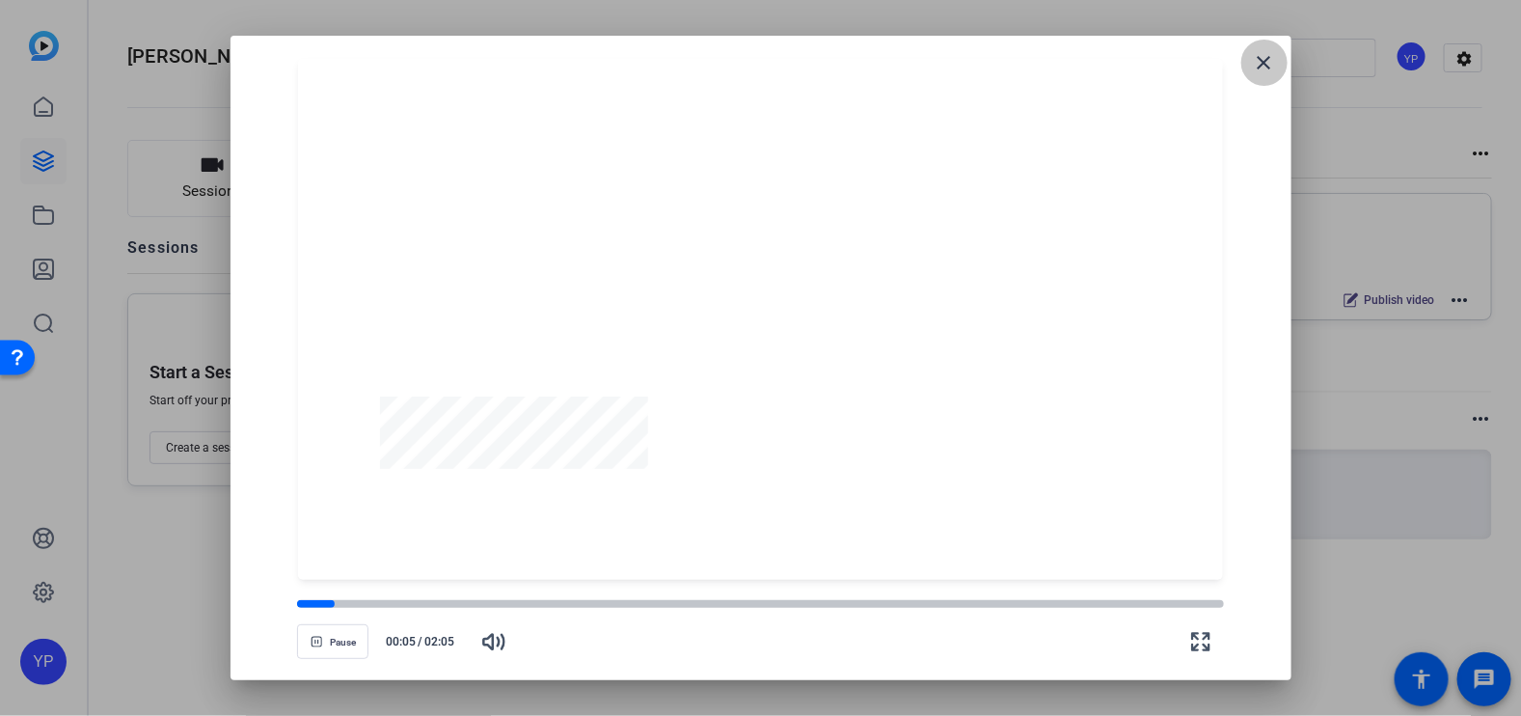
click at [1263, 64] on mat-icon "close" at bounding box center [1264, 62] width 23 height 23
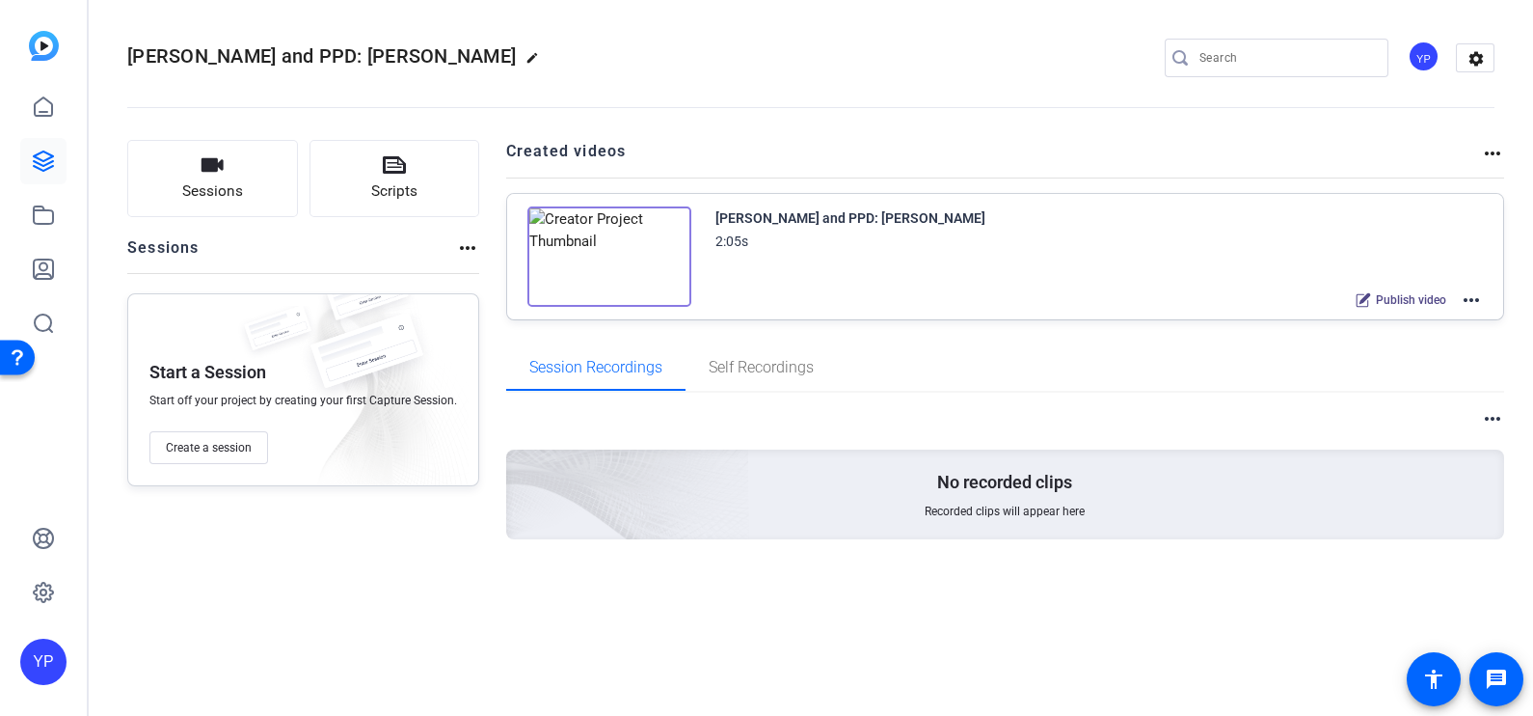
click at [598, 241] on img at bounding box center [610, 256] width 164 height 100
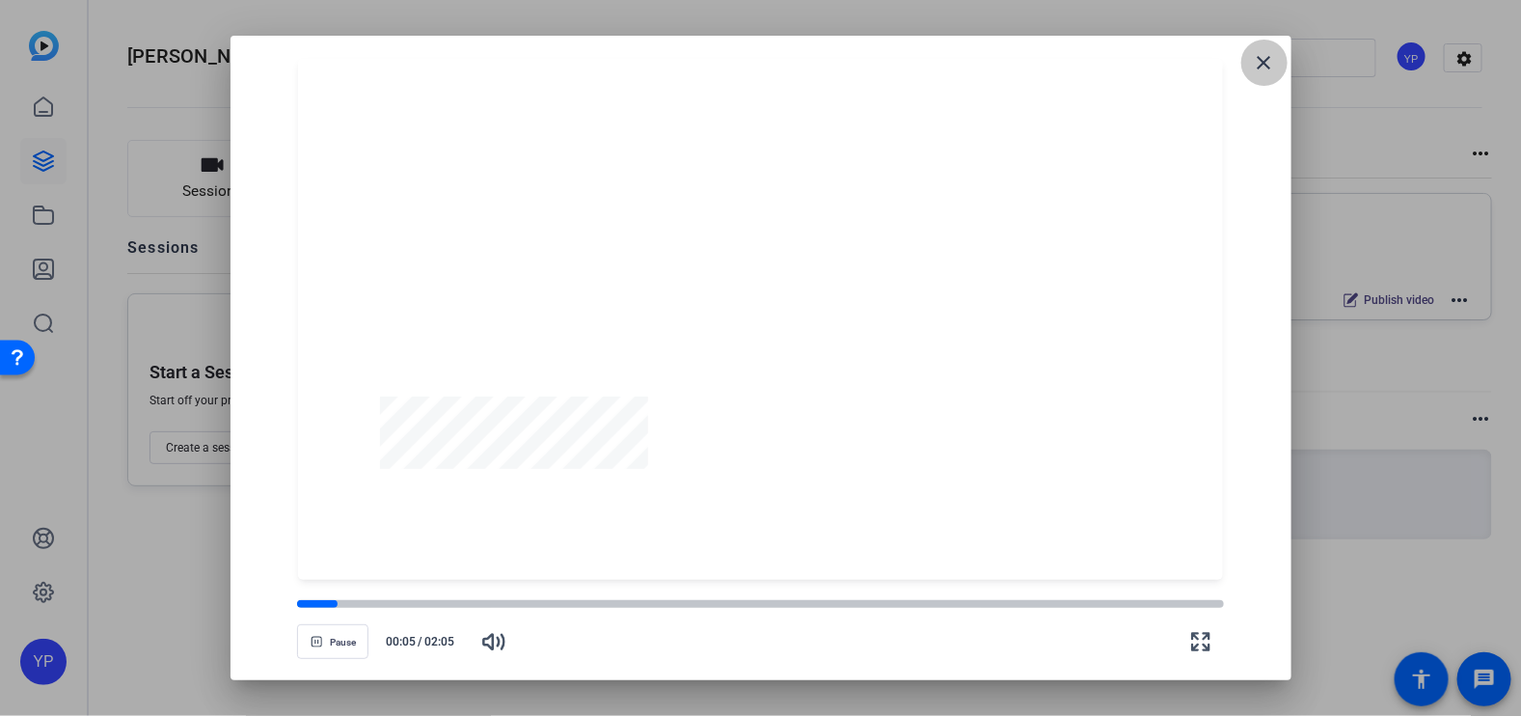
click at [1261, 75] on span at bounding box center [1264, 63] width 46 height 46
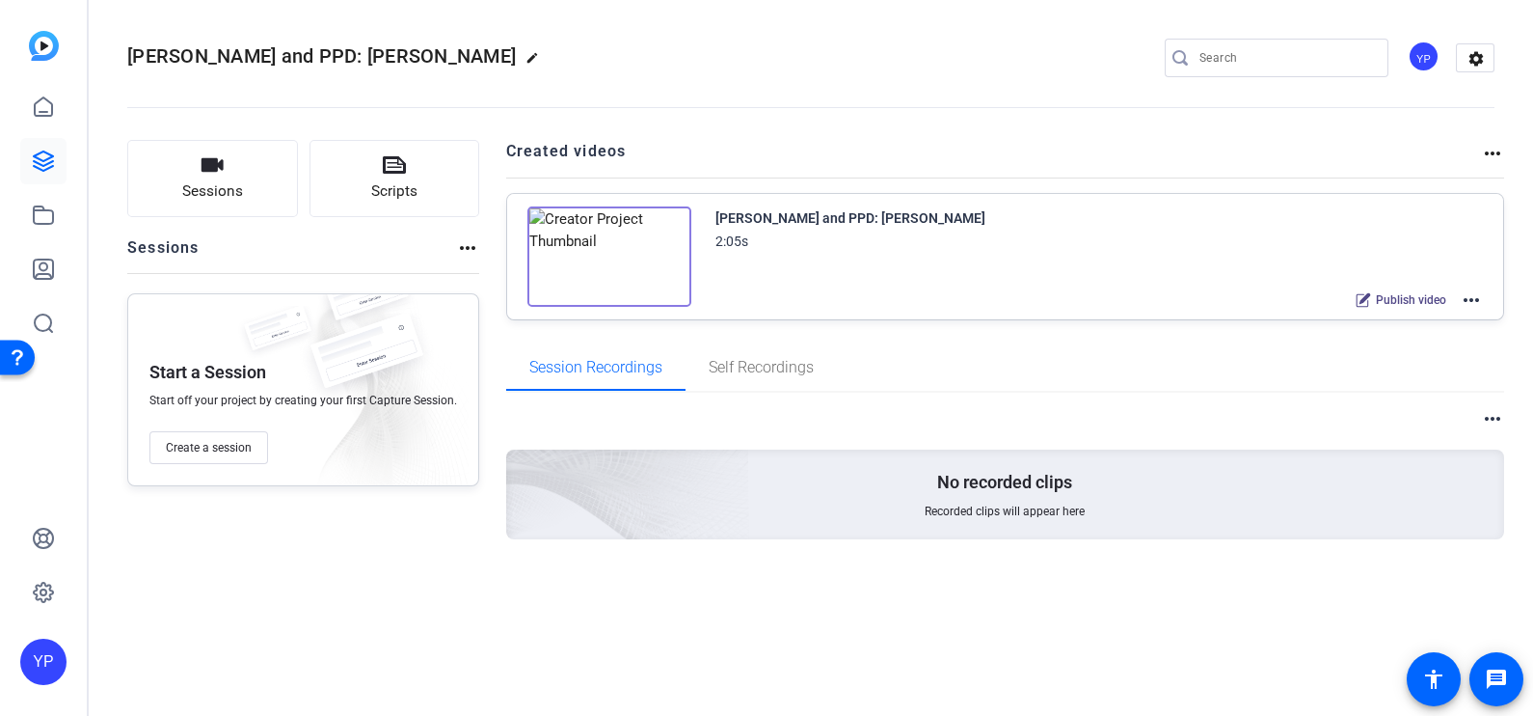
click at [1476, 297] on mat-icon "more_horiz" at bounding box center [1471, 299] width 23 height 23
click at [1216, 352] on div at bounding box center [766, 358] width 1533 height 716
click at [1388, 299] on span "Publish video" at bounding box center [1411, 299] width 70 height 15
